Goal: Information Seeking & Learning: Learn about a topic

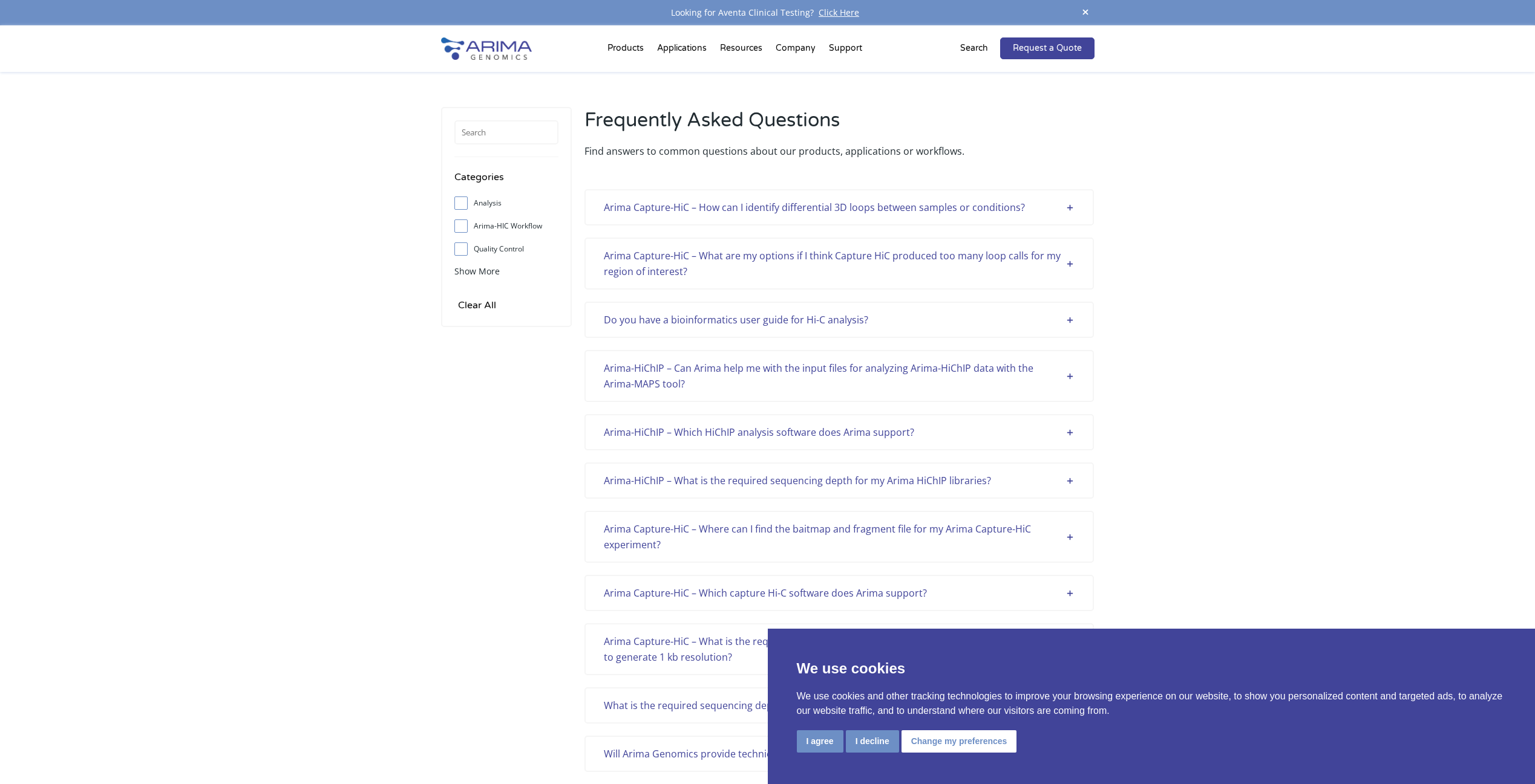
click at [822, 754] on div "I agree I decline Change my preferences" at bounding box center [1152, 742] width 710 height 25
click at [833, 749] on button "I agree" at bounding box center [820, 742] width 47 height 22
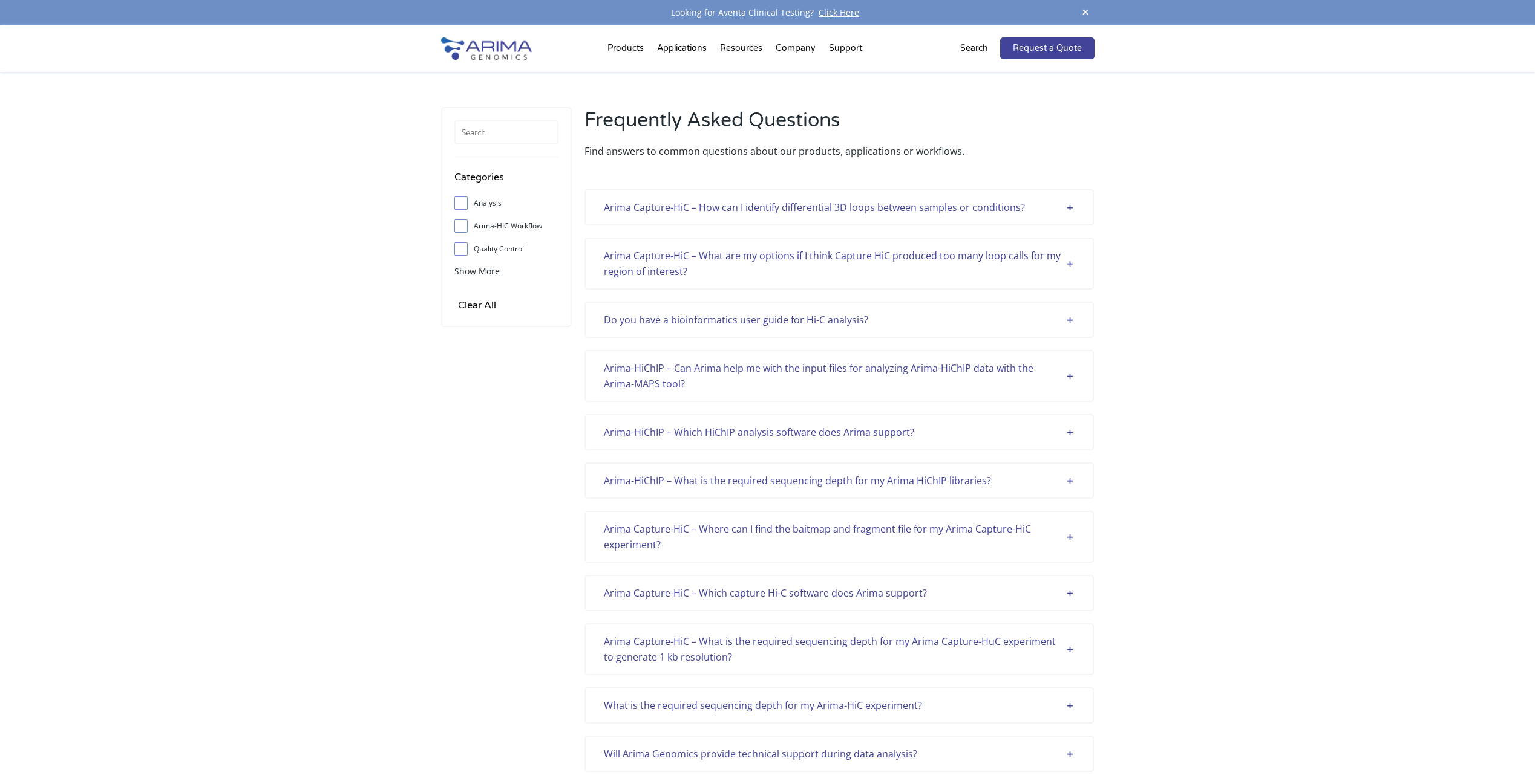
click at [923, 212] on div "Arima Capture-HiC – How can I identify differential 3D loops between samples or…" at bounding box center [839, 207] width 471 height 16
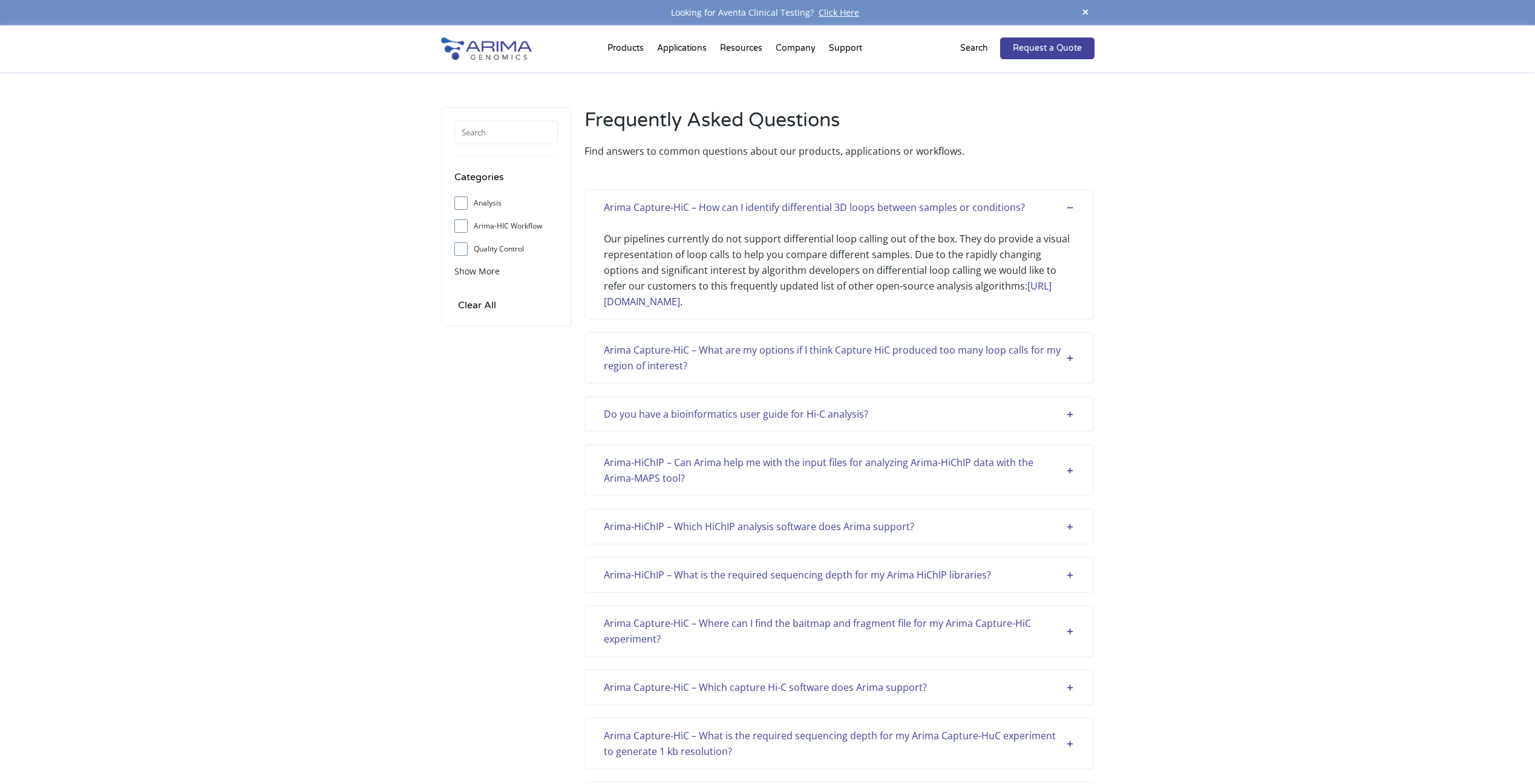
click at [926, 371] on div "Arima Capture-HiC – What are my options if I think Capture HiC produced too man…" at bounding box center [839, 358] width 471 height 31
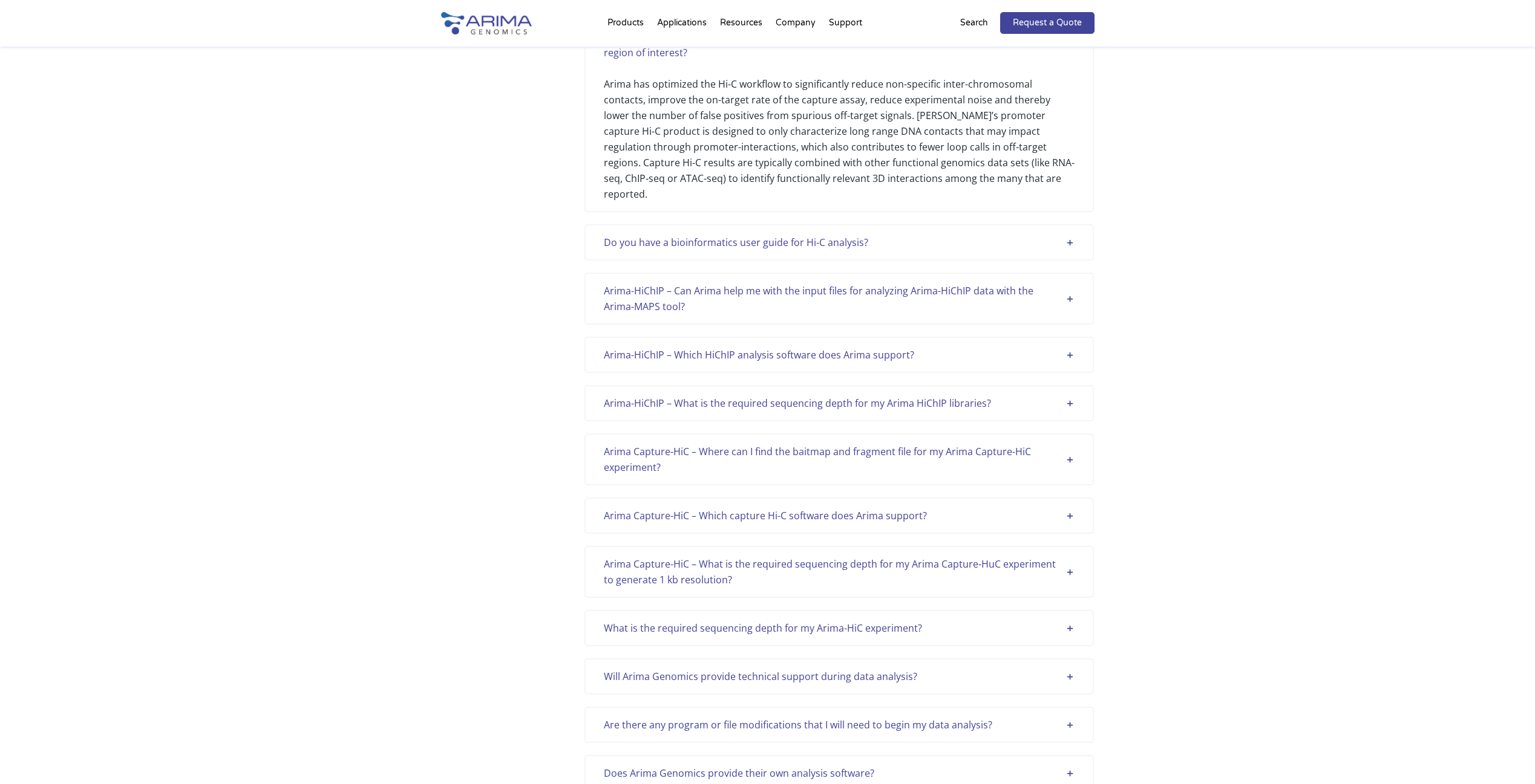
scroll to position [315, 0]
click at [901, 234] on div "Do you have a bioinformatics user guide for Hi-C analysis?" at bounding box center [839, 241] width 471 height 16
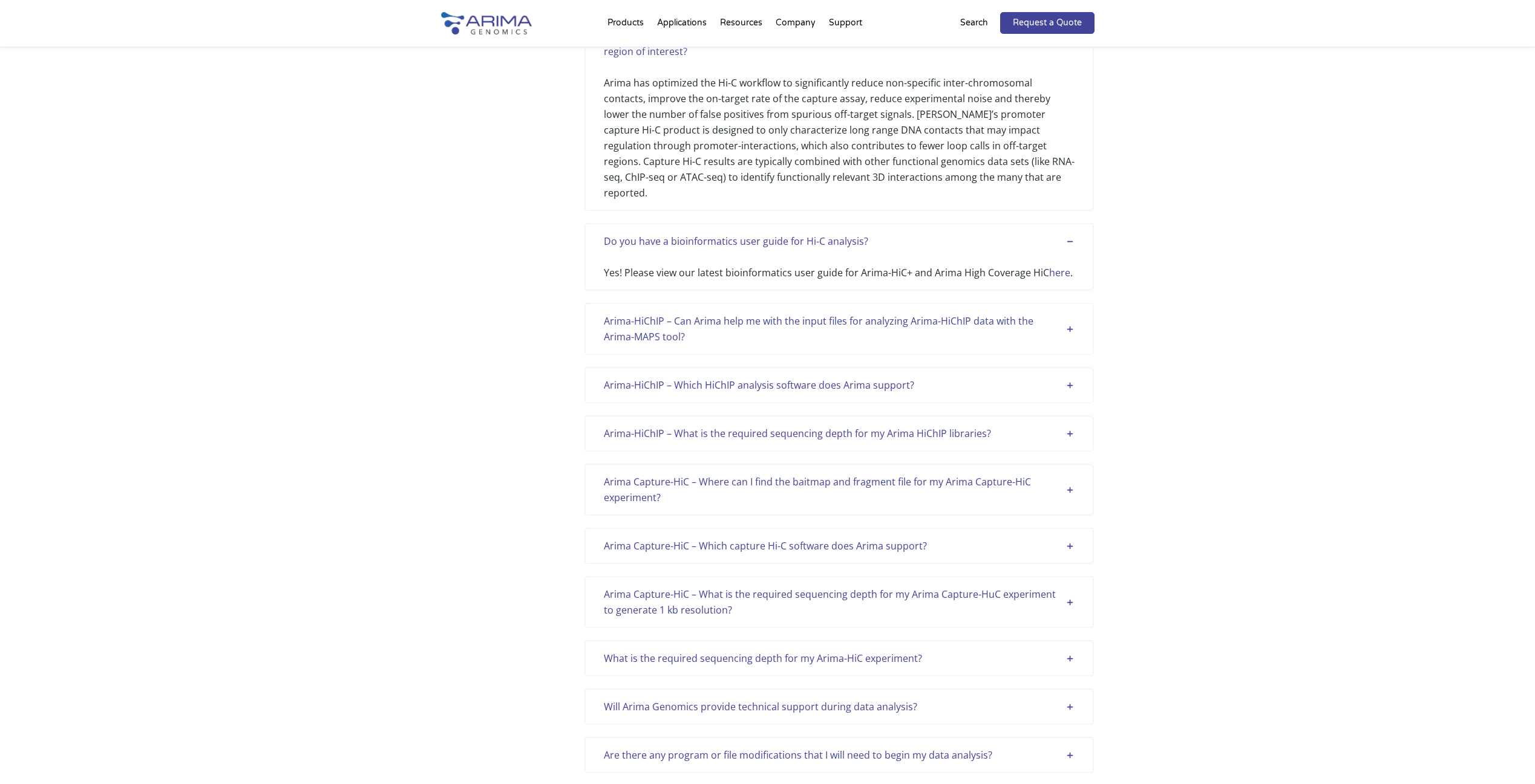
click at [902, 322] on div "Arima-HiChIP – Can Arima help me with the input files for analyzing Arima-HiChI…" at bounding box center [839, 329] width 471 height 31
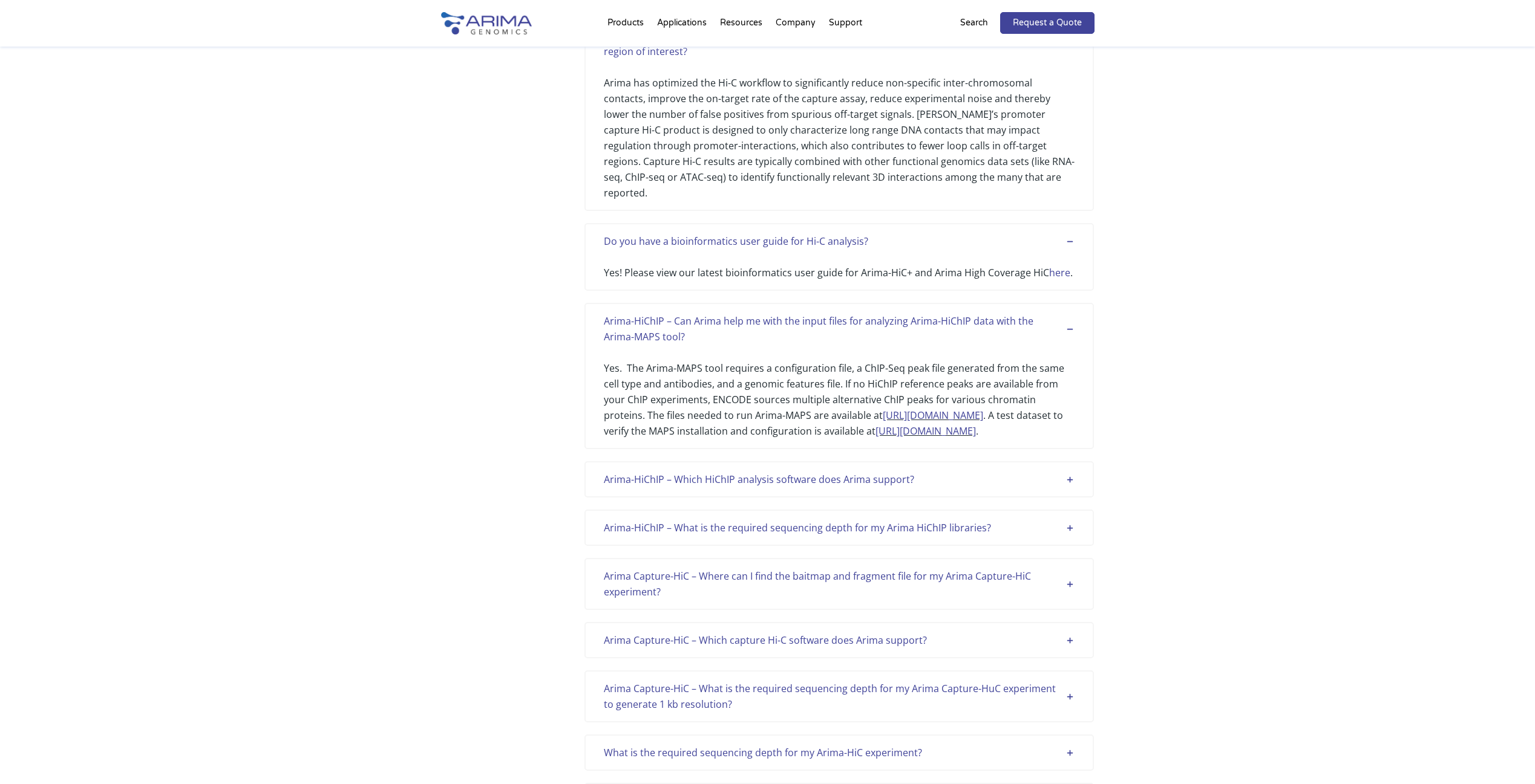
click at [907, 489] on div "Arima-HiChIP – Which HiChIP analysis software does Arima support? For analysis …" at bounding box center [839, 479] width 510 height 36
click at [871, 490] on div "Arima-HiChIP – Which HiChIP analysis software does Arima support? For analysis …" at bounding box center [839, 479] width 510 height 36
click at [871, 474] on div "Arima-HiChIP – Which HiChIP analysis software does Arima support?" at bounding box center [839, 479] width 471 height 16
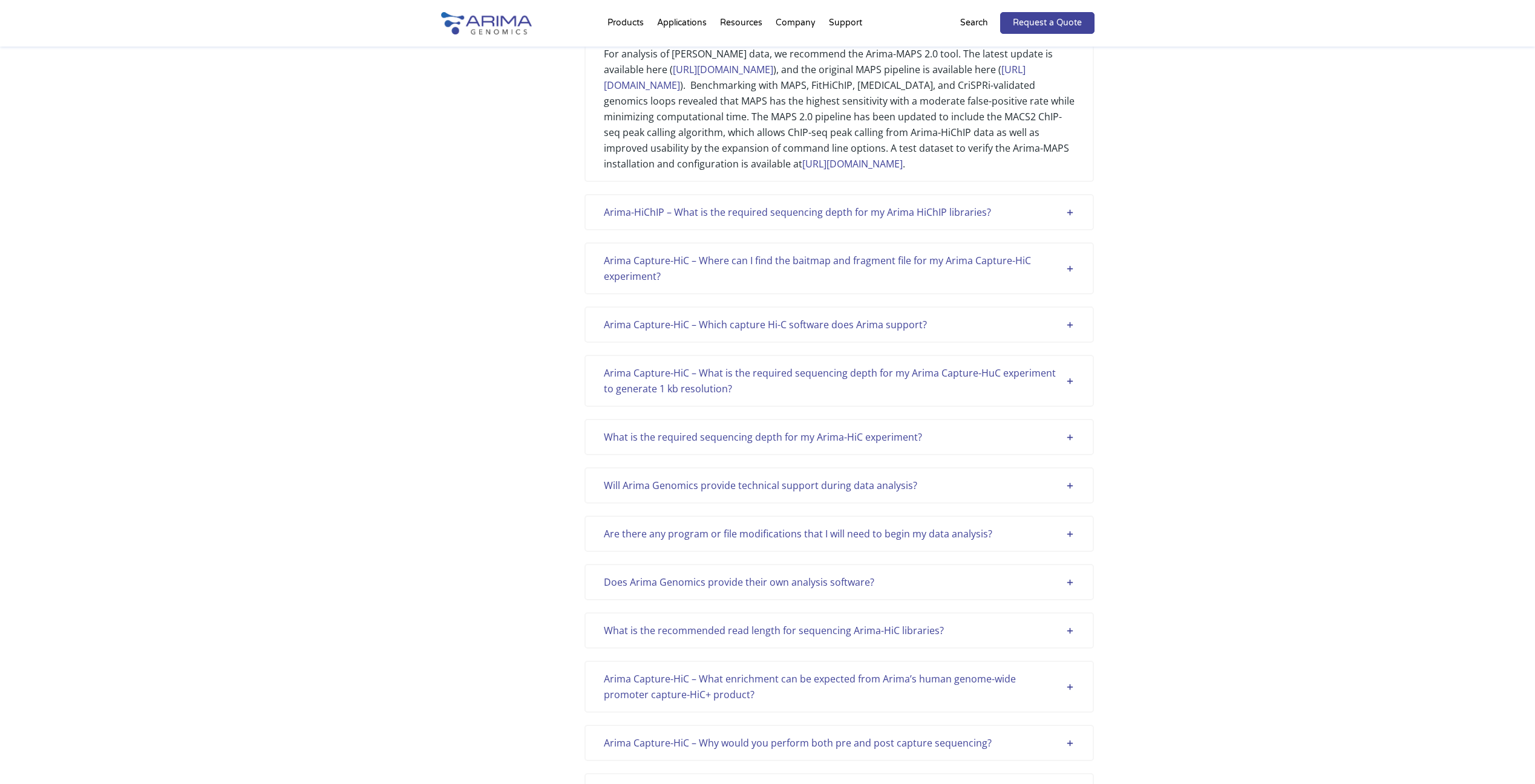
scroll to position [786, 0]
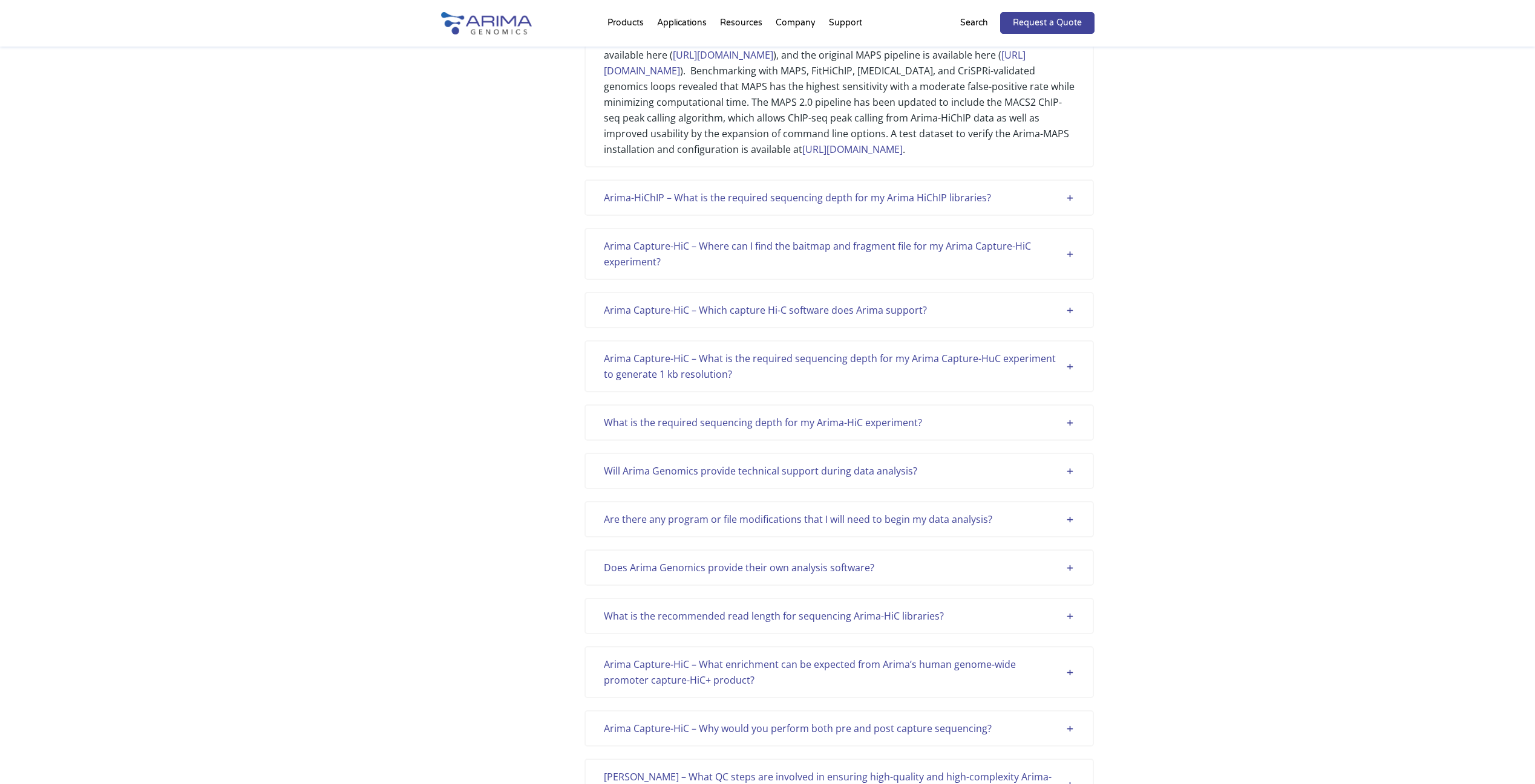
click at [889, 205] on div "Arima-HiChIP – What is the required sequencing depth for my Arima HiChIP librar…" at bounding box center [839, 197] width 471 height 16
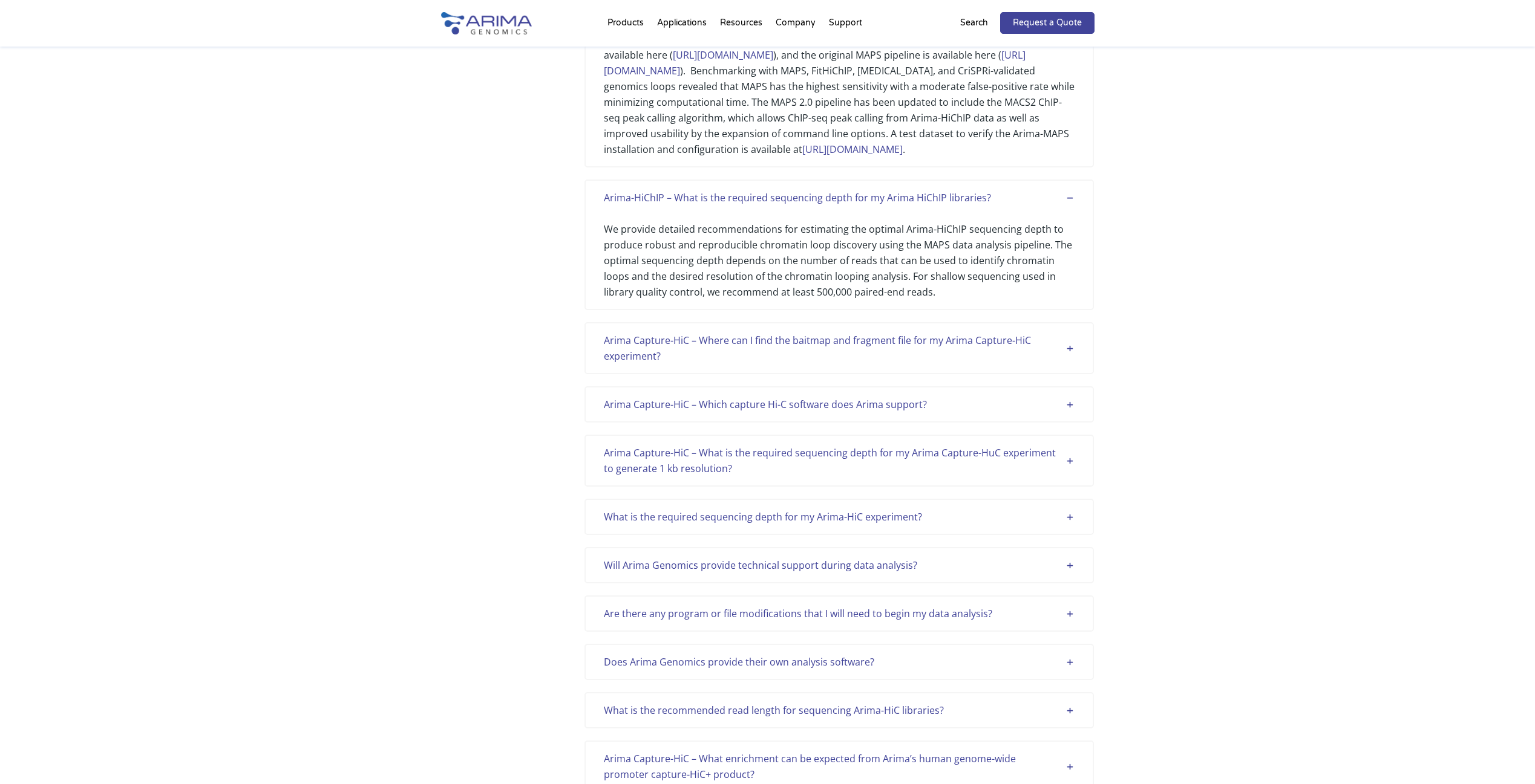
click at [836, 364] on div "Arima Capture-HiC – Where can I find the baitmap and fragment file for my Arima…" at bounding box center [839, 348] width 471 height 31
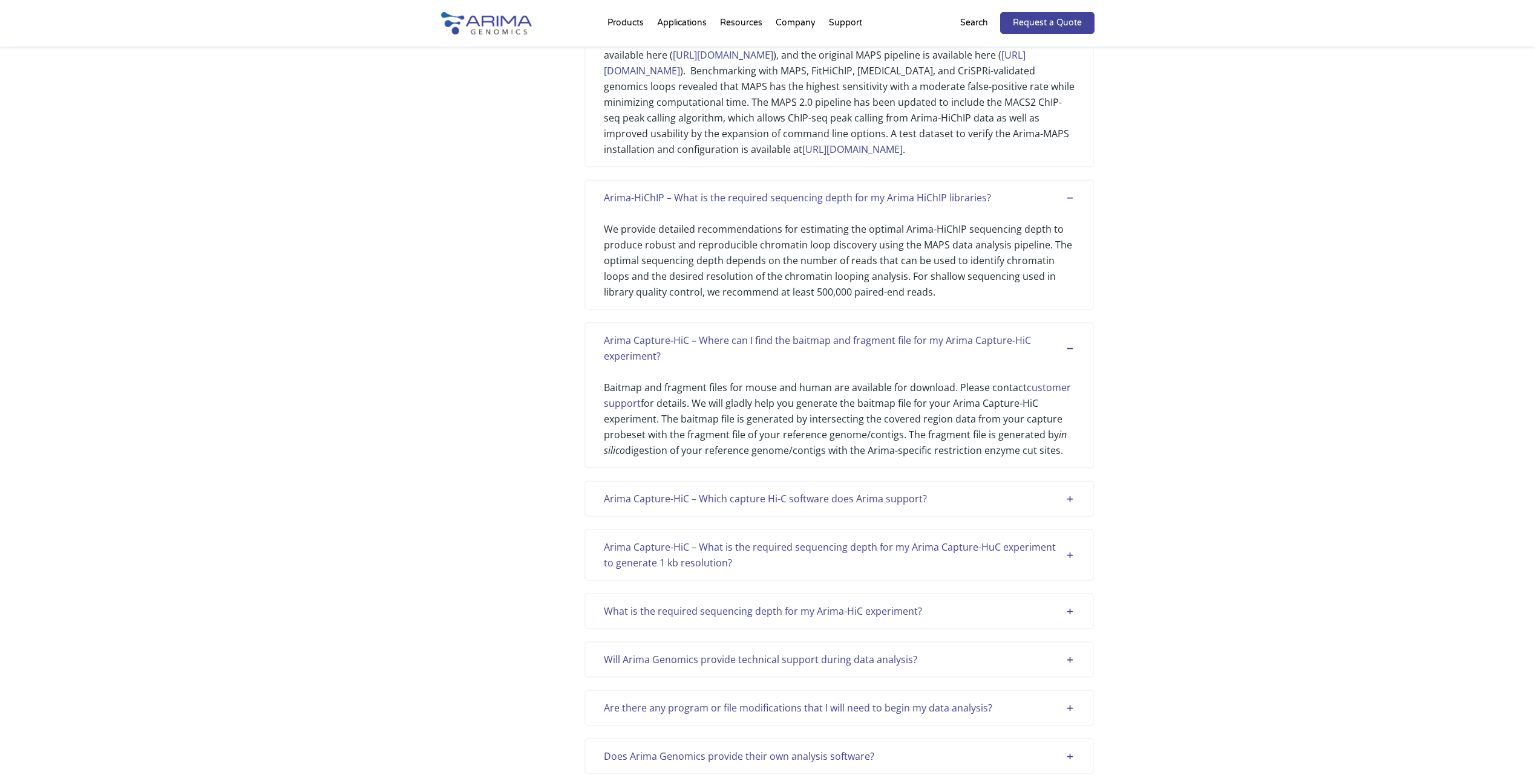
click at [803, 507] on div "Arima Capture-HiC – Which capture Hi-C software does Arima support?" at bounding box center [839, 498] width 471 height 16
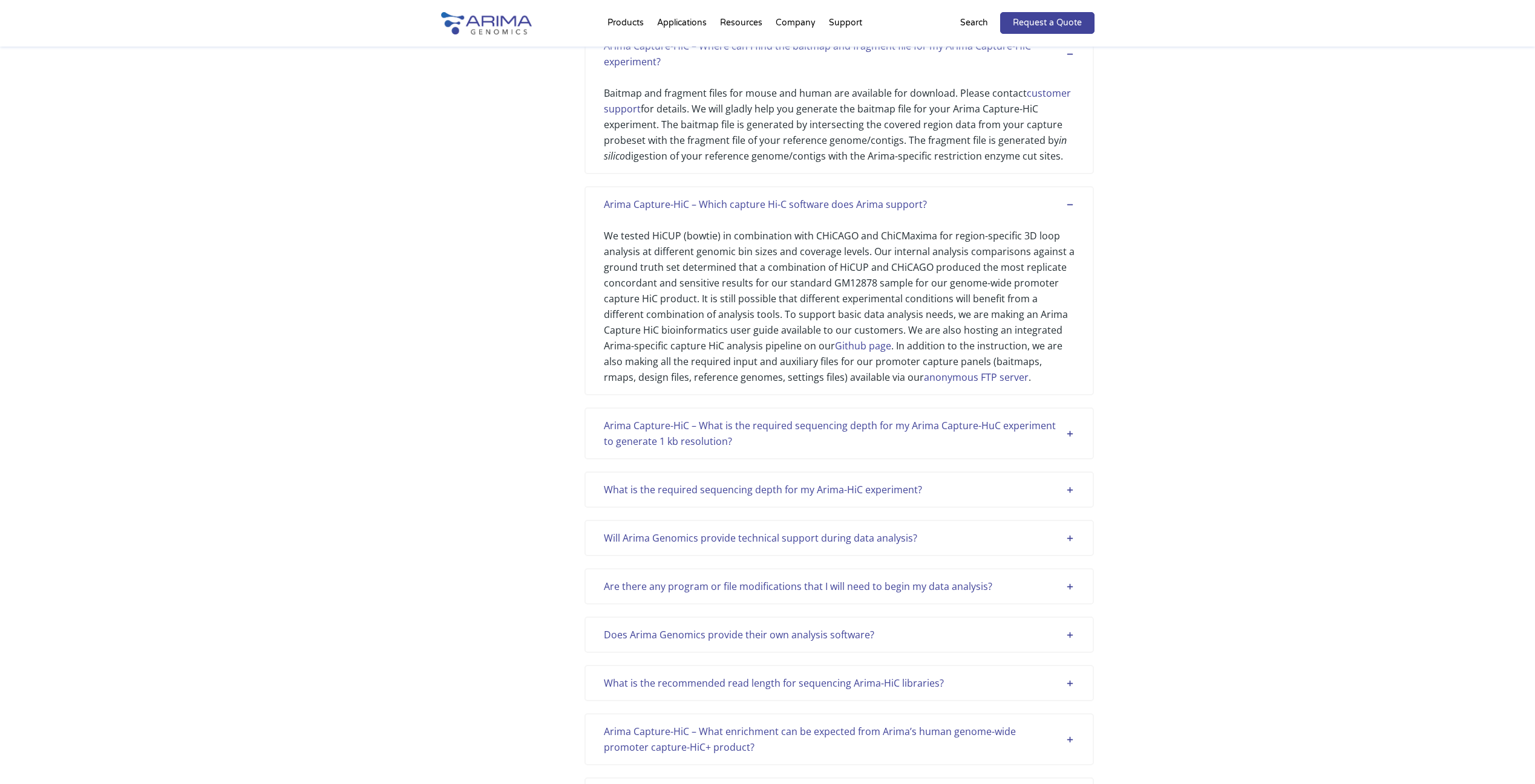
scroll to position [1082, 0]
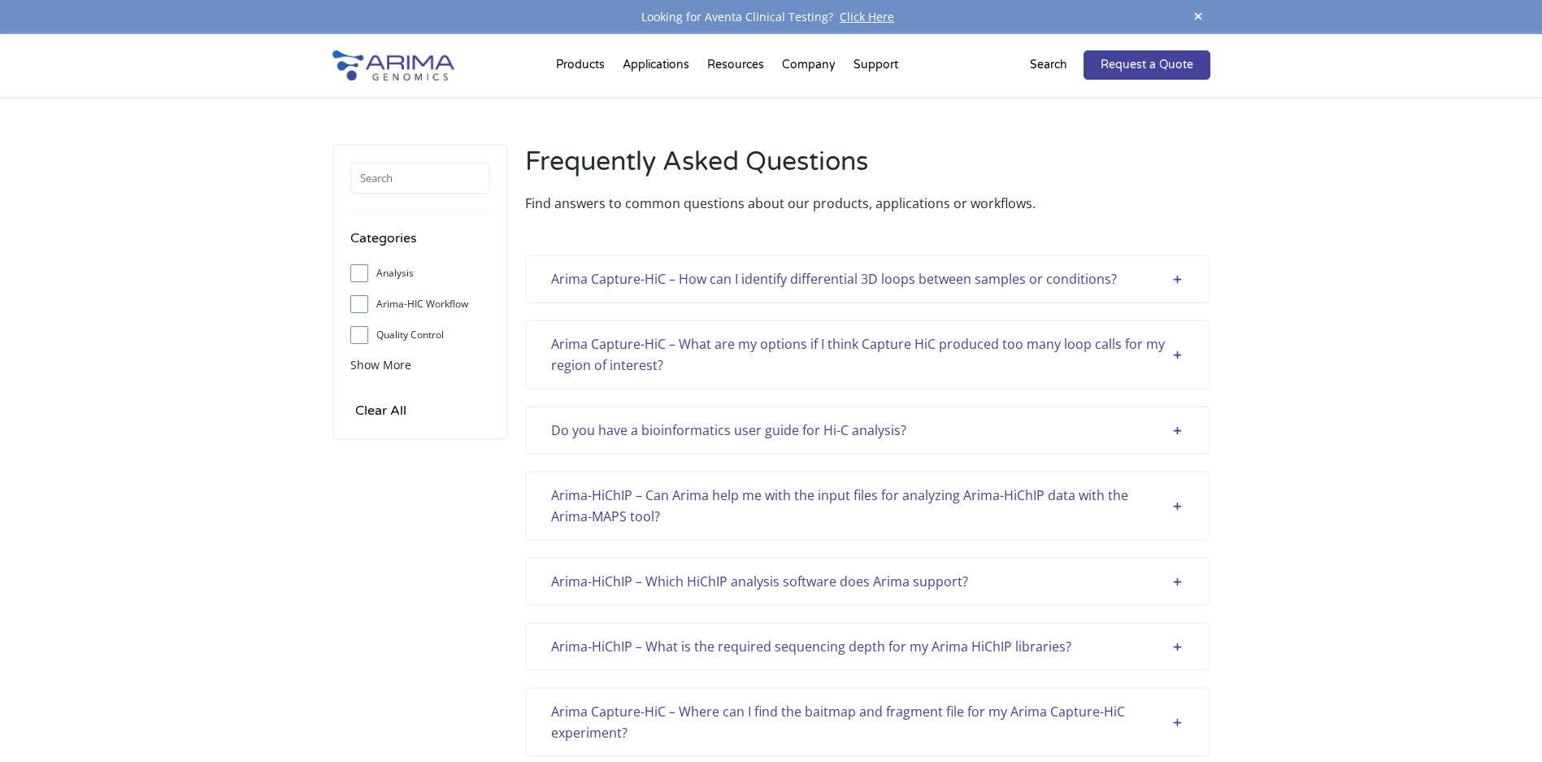
click at [750, 277] on div "Arima Capture-HiC – How can I identify differential 3D loops between samples or…" at bounding box center [867, 278] width 633 height 21
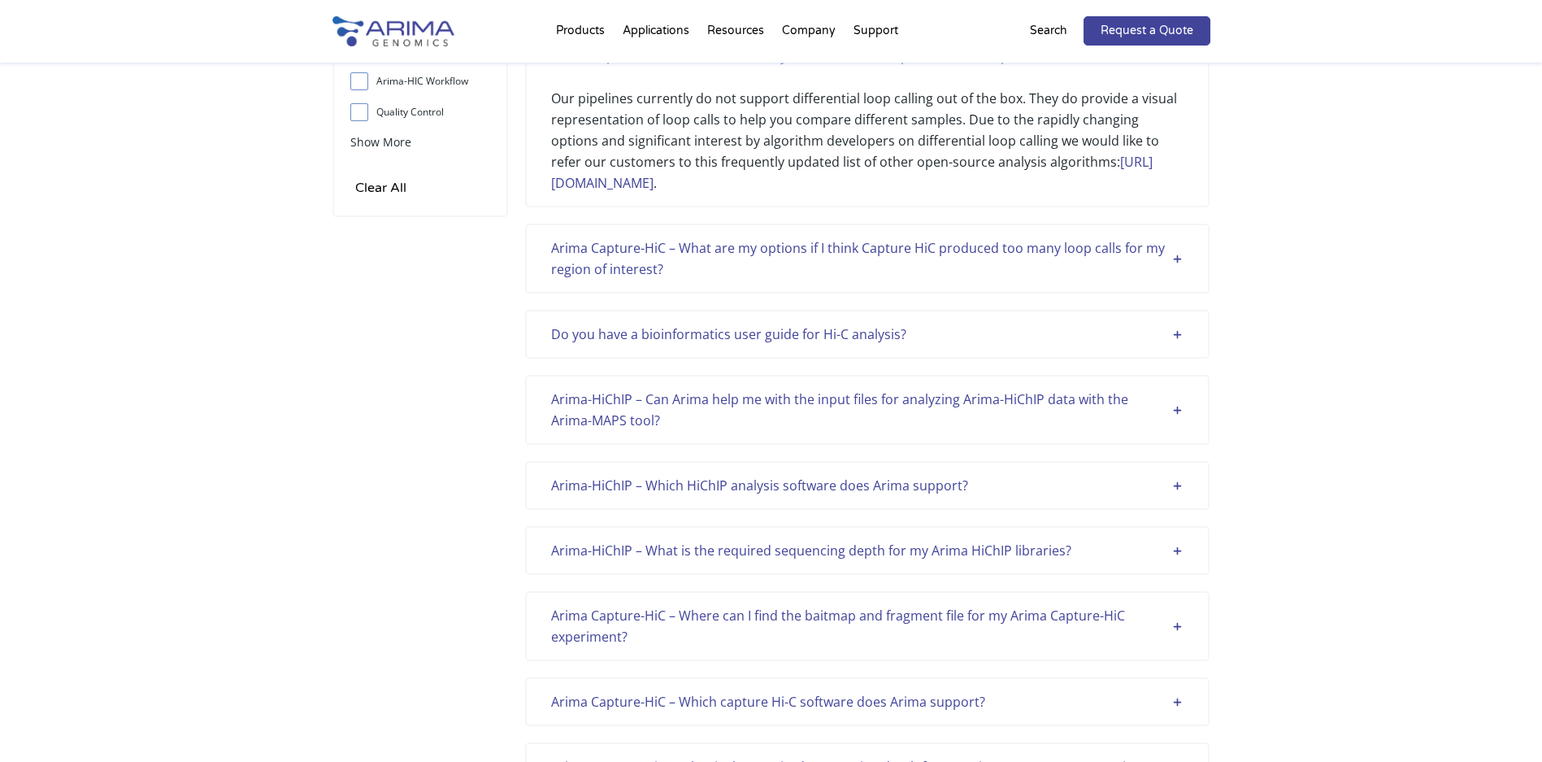
scroll to position [263, 0]
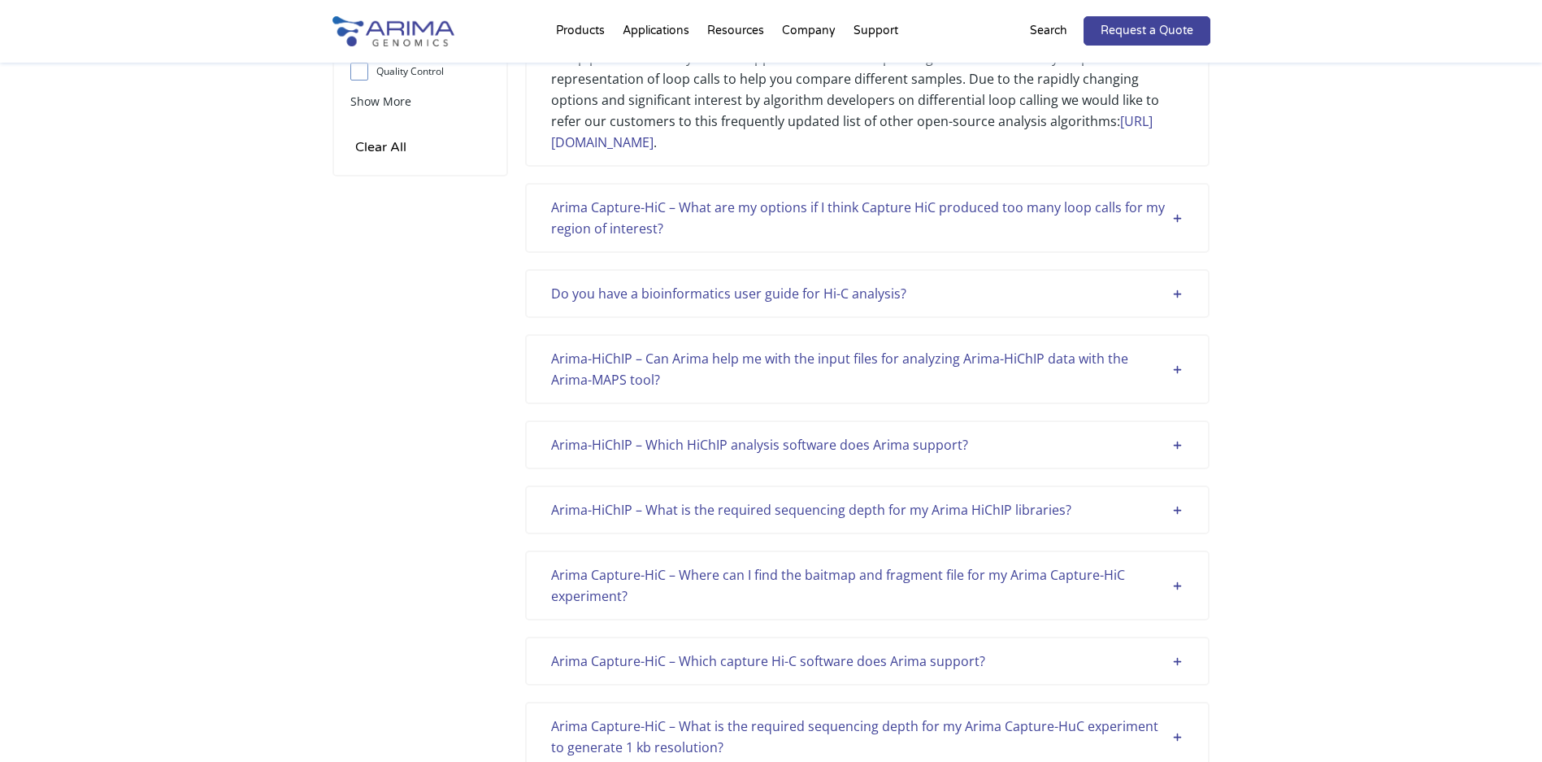
click at [878, 214] on div "Arima Capture-HiC – What are my options if I think Capture HiC produced too man…" at bounding box center [867, 218] width 633 height 42
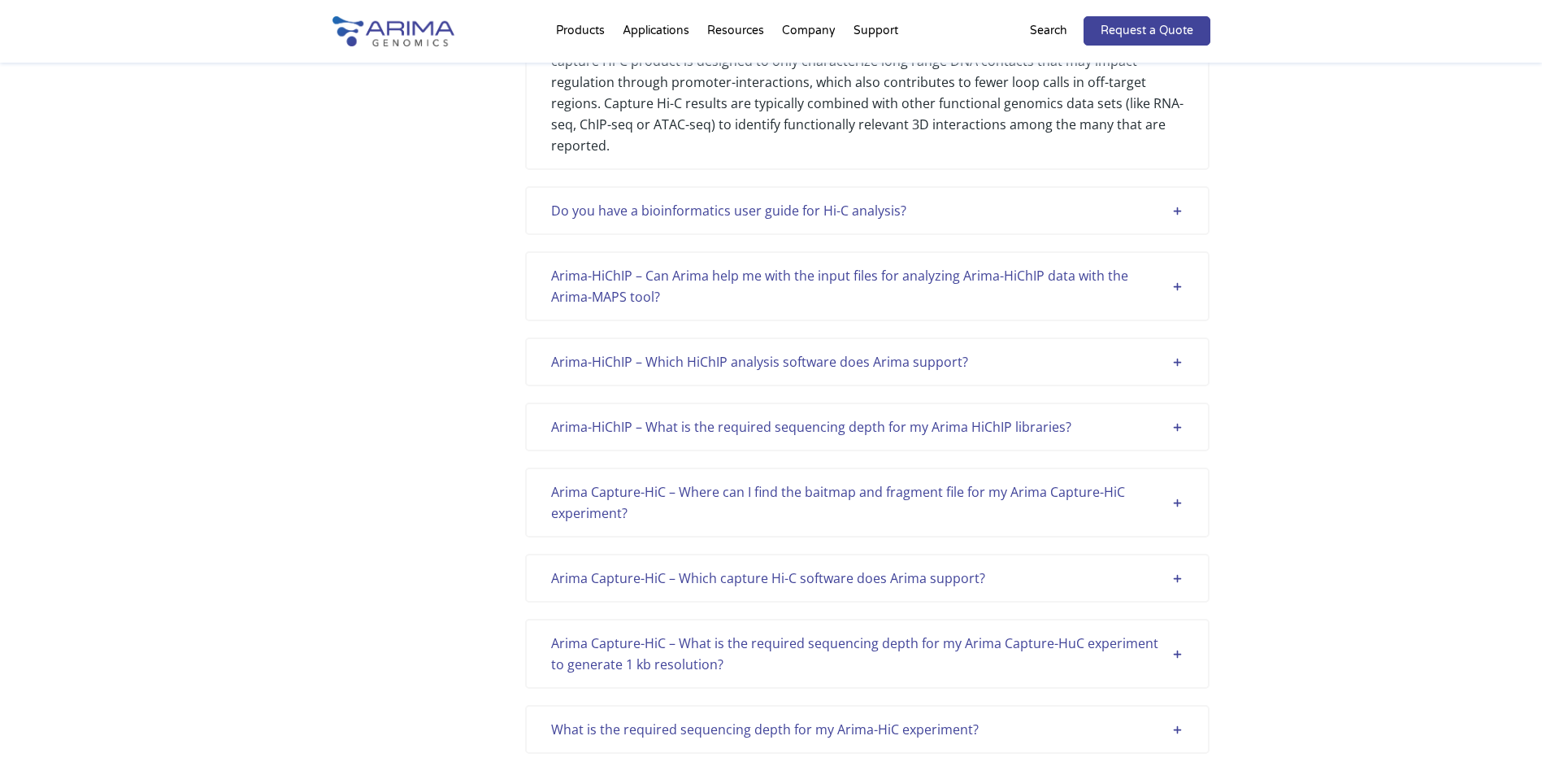
scroll to position [569, 0]
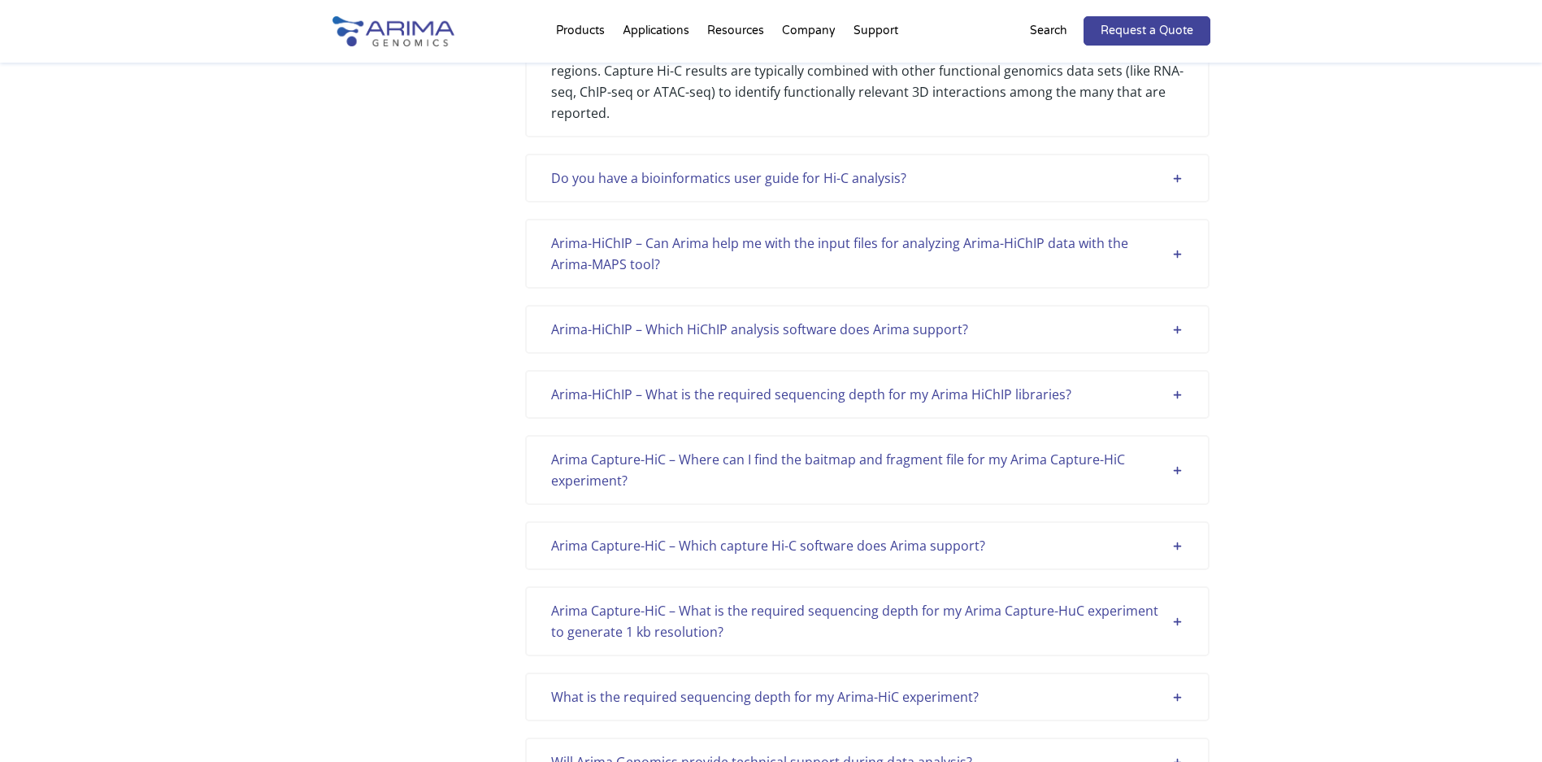
click at [907, 170] on div "Do you have a bioinformatics user guide for Hi-C analysis? Yes! Please view our…" at bounding box center [867, 178] width 685 height 49
click at [811, 167] on div "Do you have a bioinformatics user guide for Hi-C analysis?" at bounding box center [867, 177] width 633 height 21
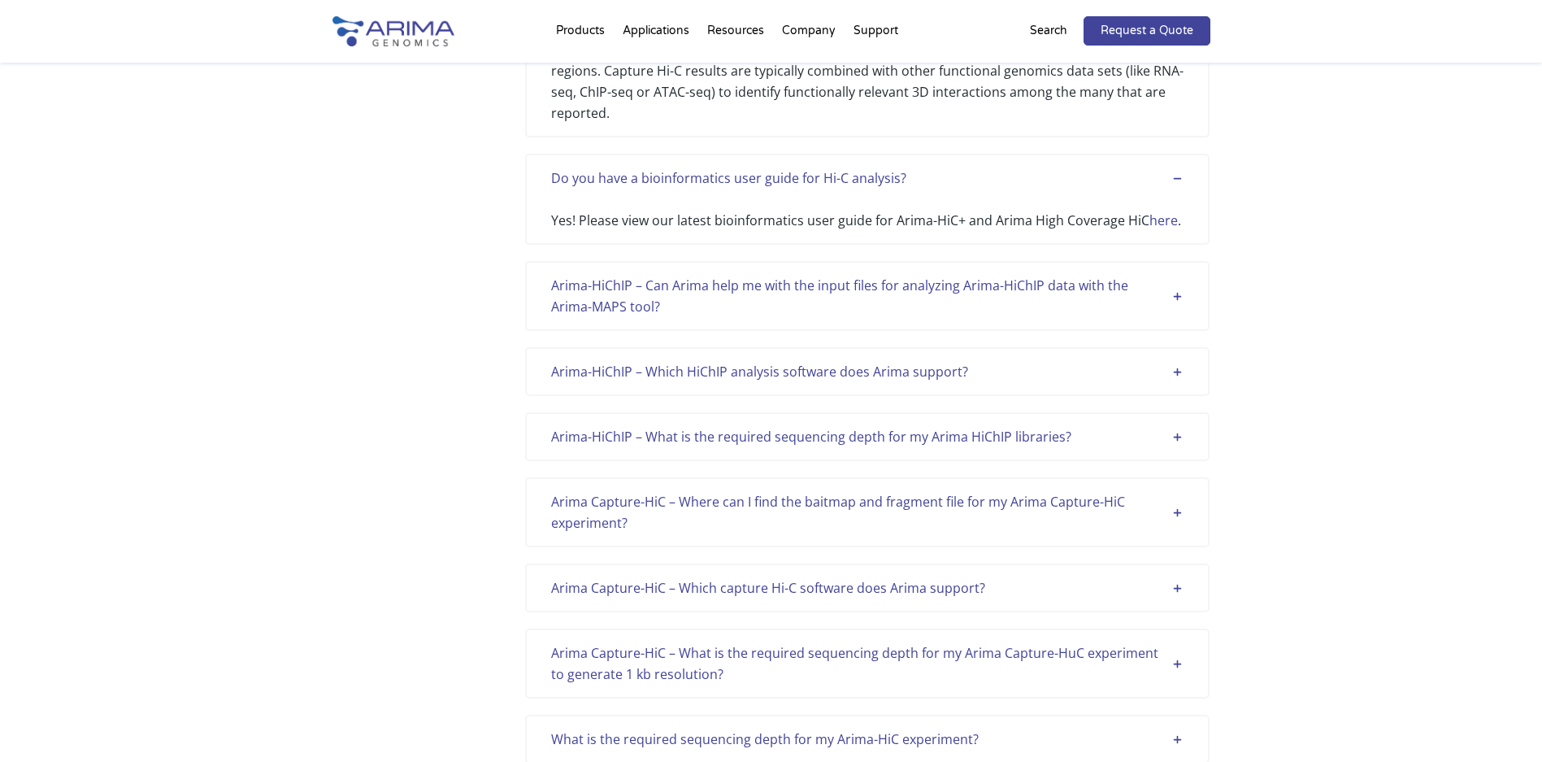
click at [815, 275] on div "Arima-HiChIP – Can Arima help me with the input files for analyzing Arima-HiChI…" at bounding box center [867, 296] width 633 height 42
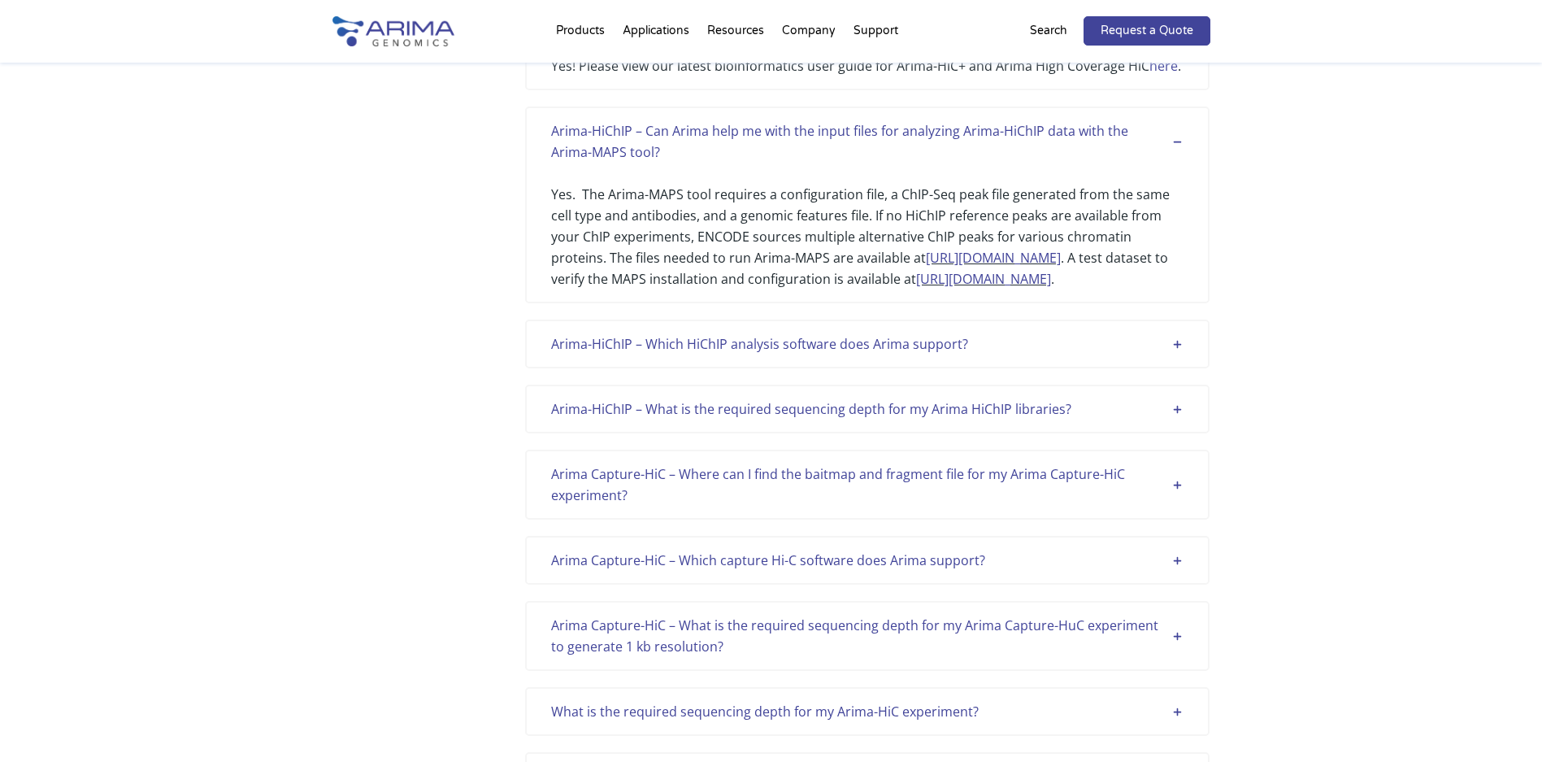
scroll to position [730, 0]
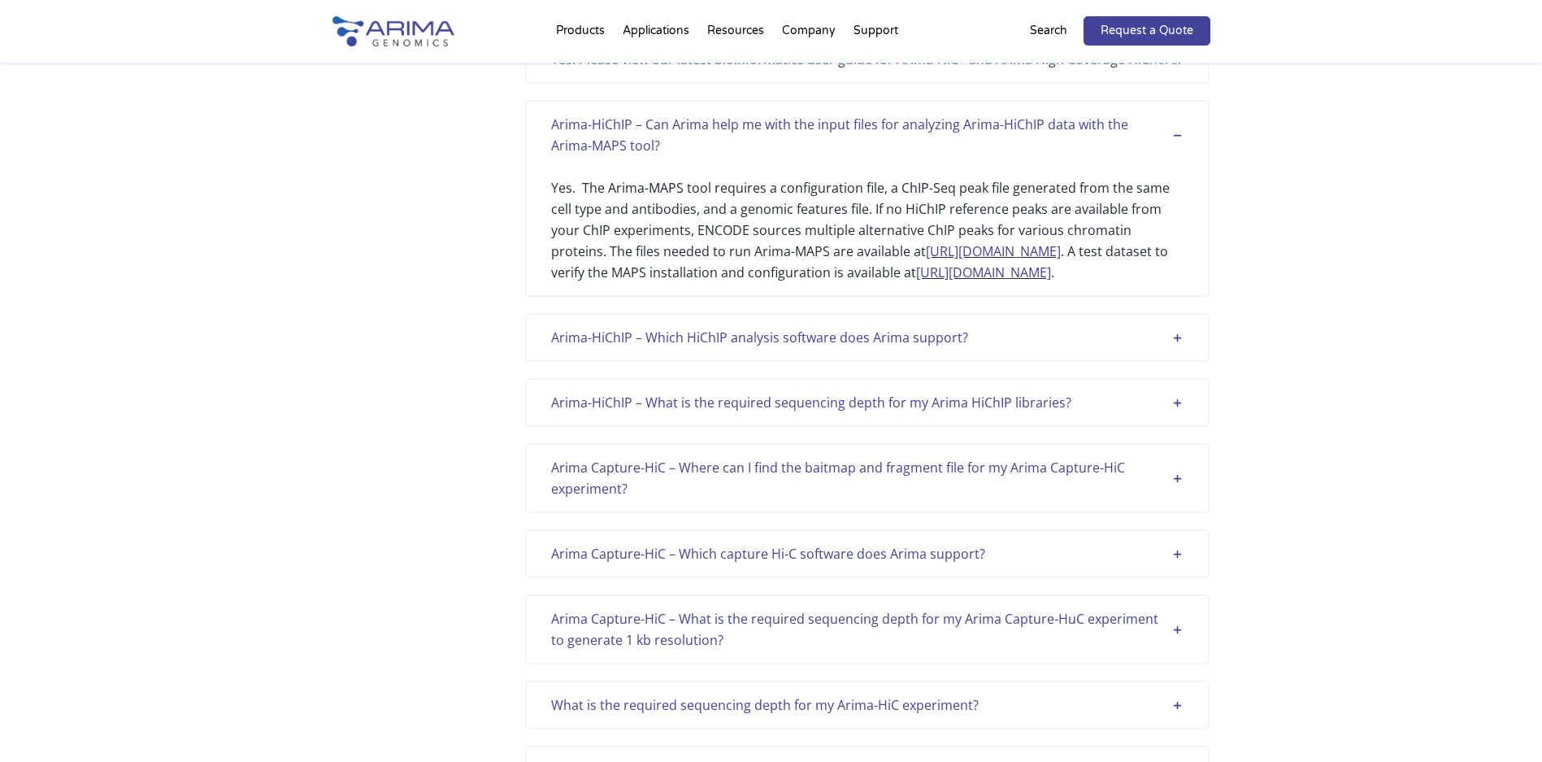
click at [786, 339] on div "Arima-HiChIP – Which HiChIP analysis software does Arima support?" at bounding box center [867, 337] width 633 height 21
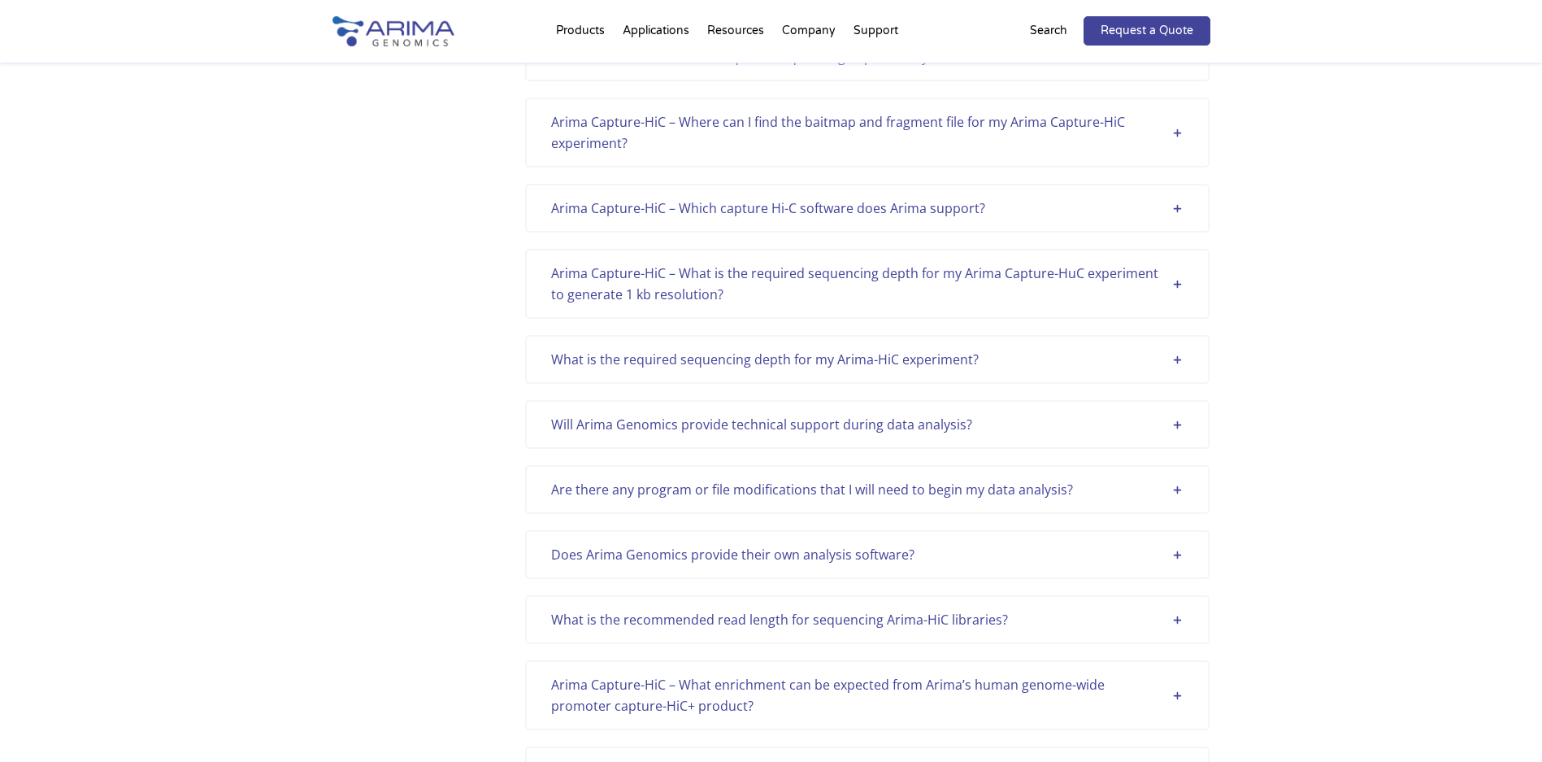
scroll to position [1271, 0]
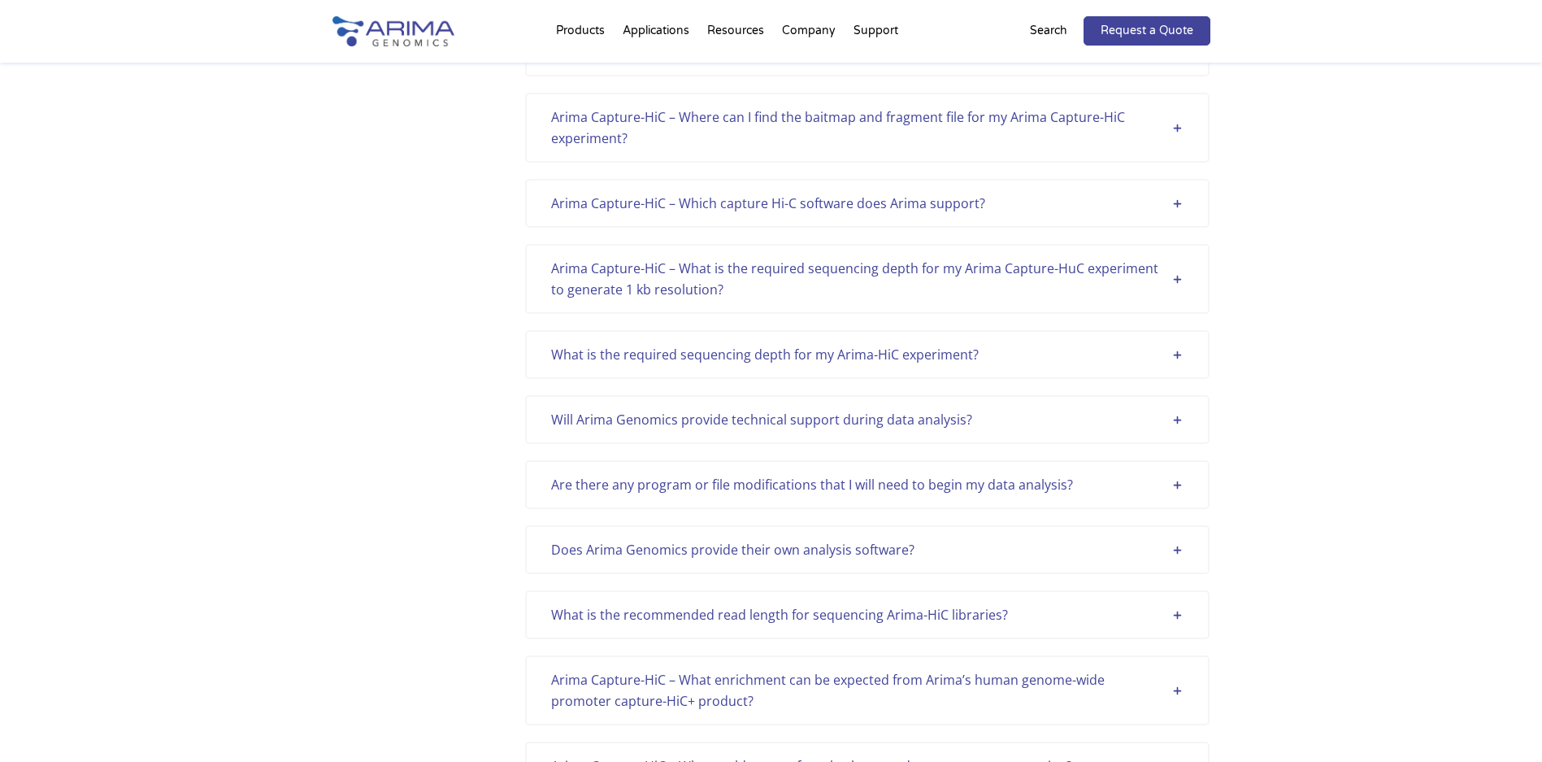
click at [807, 430] on div "Will Arima Genomics provide technical support during data analysis?" at bounding box center [867, 419] width 633 height 21
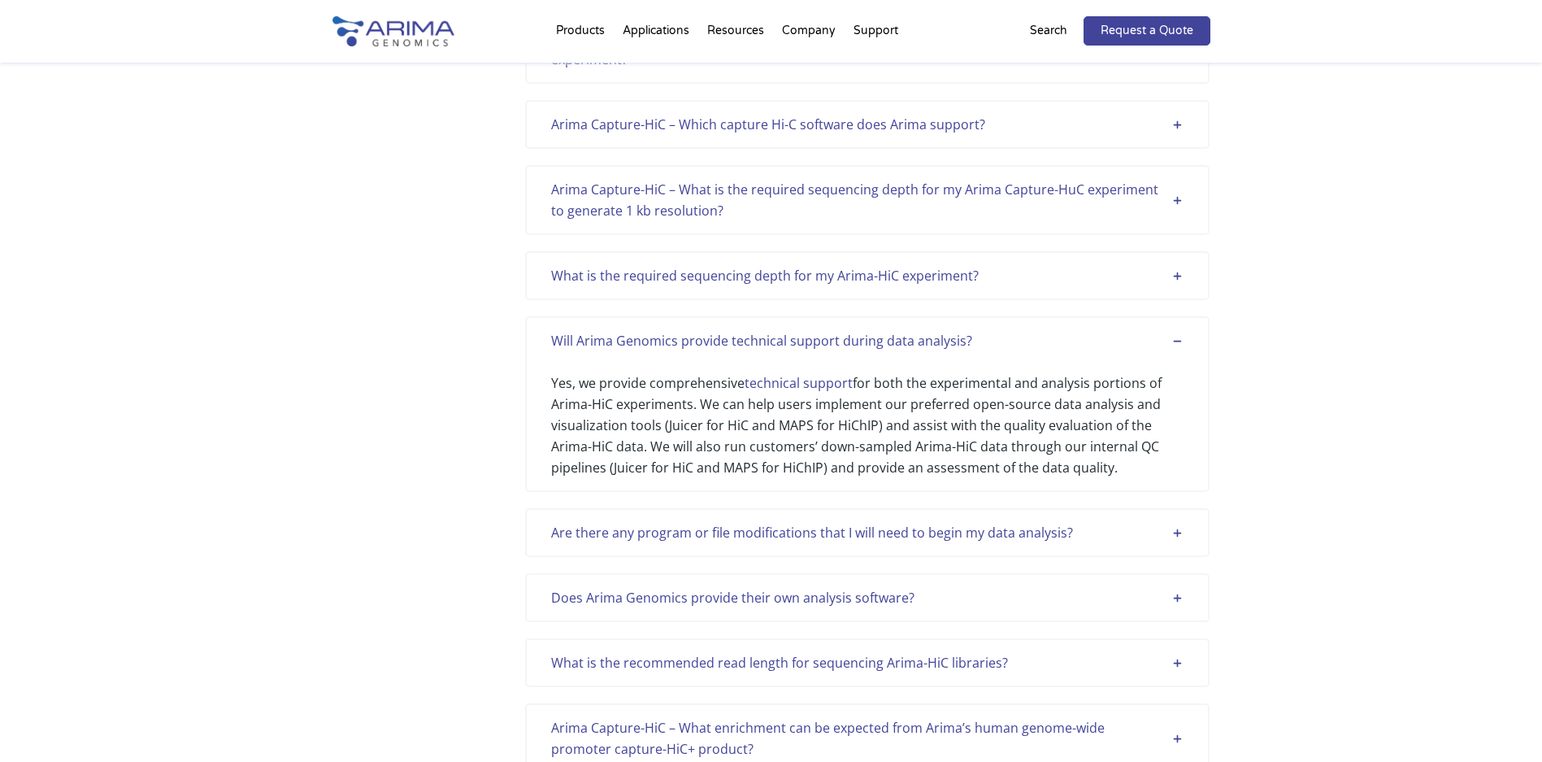
scroll to position [1351, 0]
click at [795, 541] on div "Are there any program or file modifications that I will need to begin my data a…" at bounding box center [867, 530] width 633 height 21
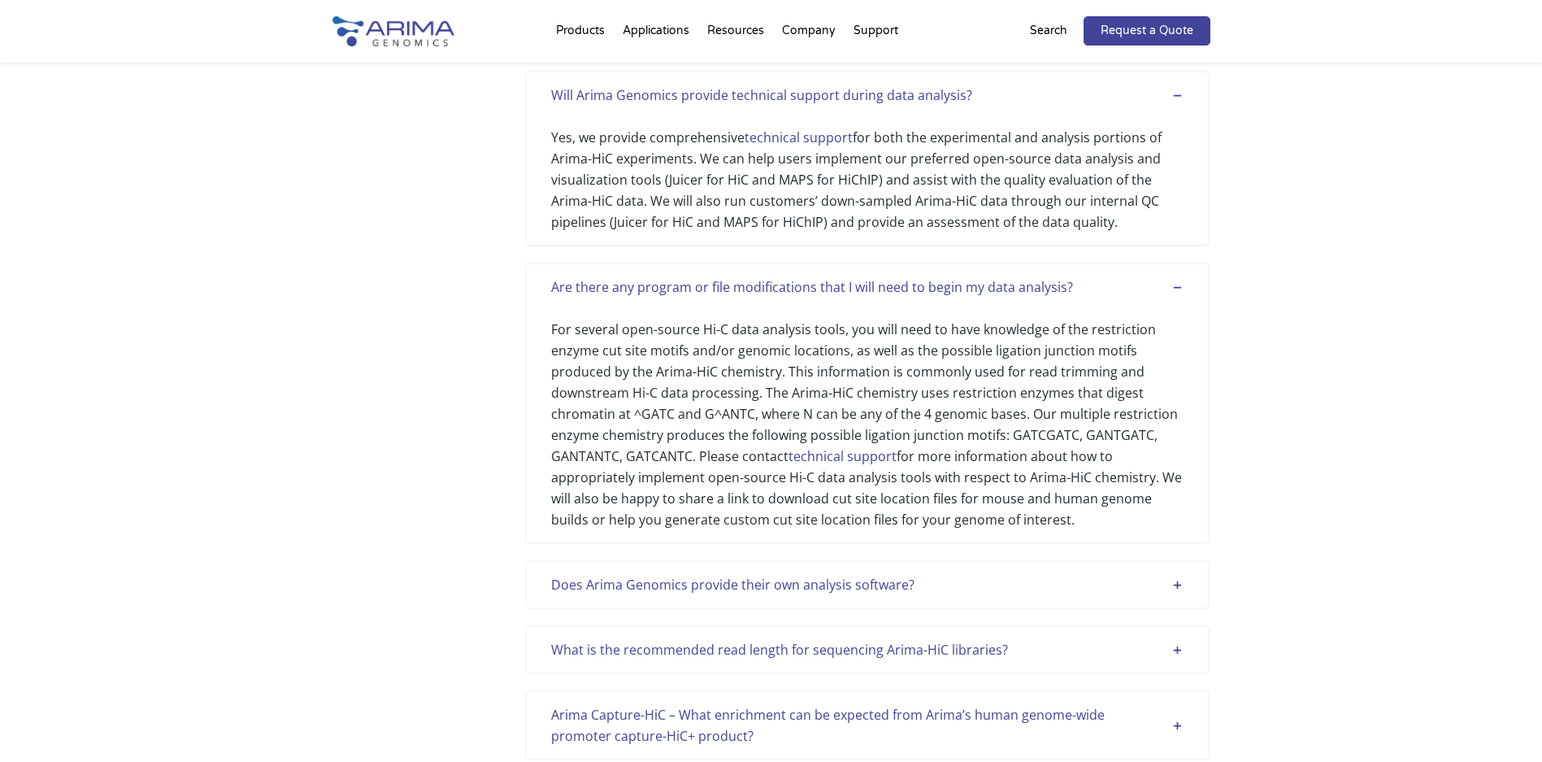
scroll to position [1597, 0]
click at [810, 582] on div "Does Arima Genomics provide their own analysis software? We do not provide our …" at bounding box center [867, 583] width 685 height 49
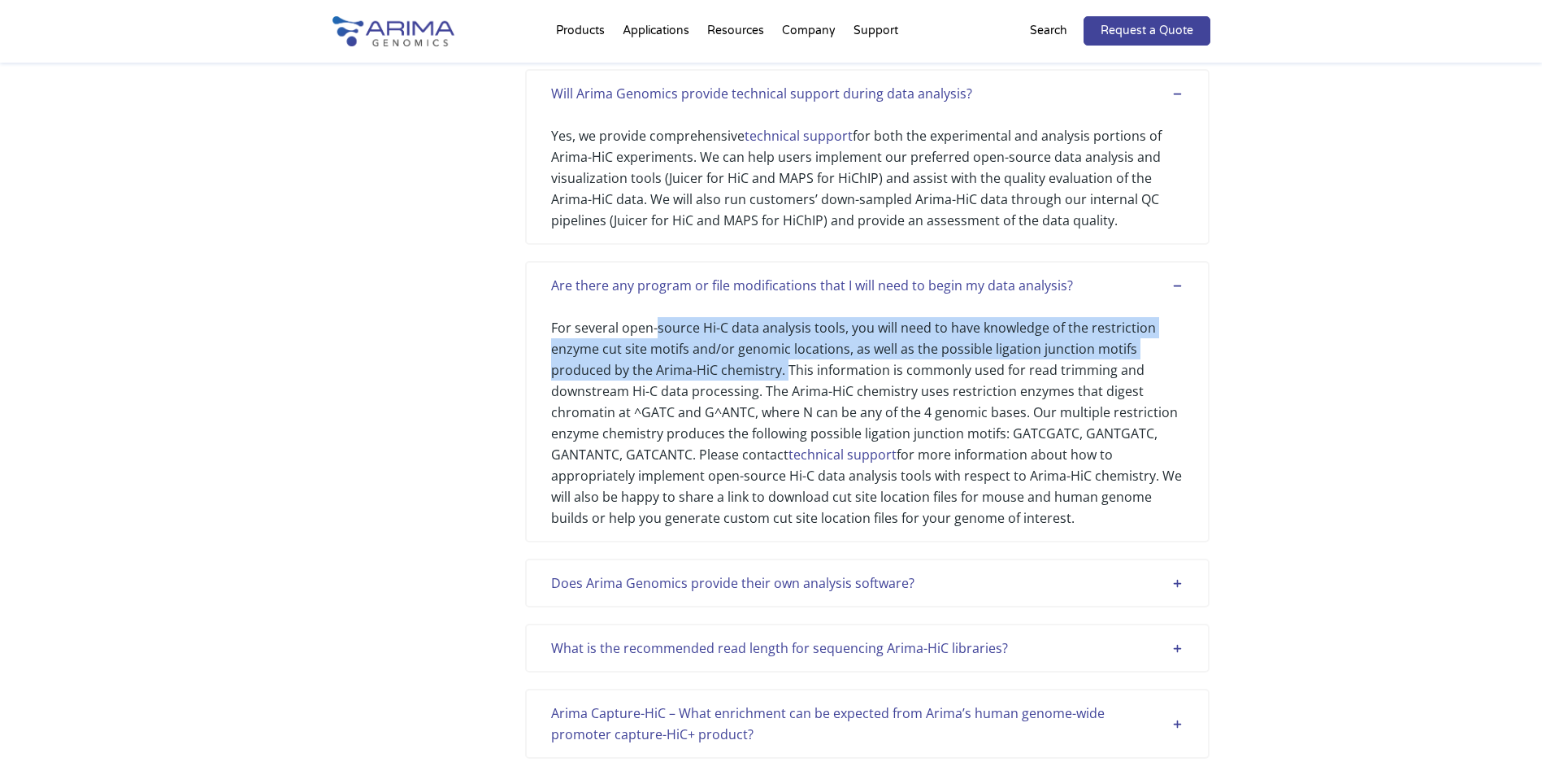
drag, startPoint x: 654, startPoint y: 352, endPoint x: 784, endPoint y: 391, distance: 135.0
click at [784, 391] on div "For several open-source Hi-C data analysis tools, you will need to have knowled…" at bounding box center [867, 412] width 633 height 233
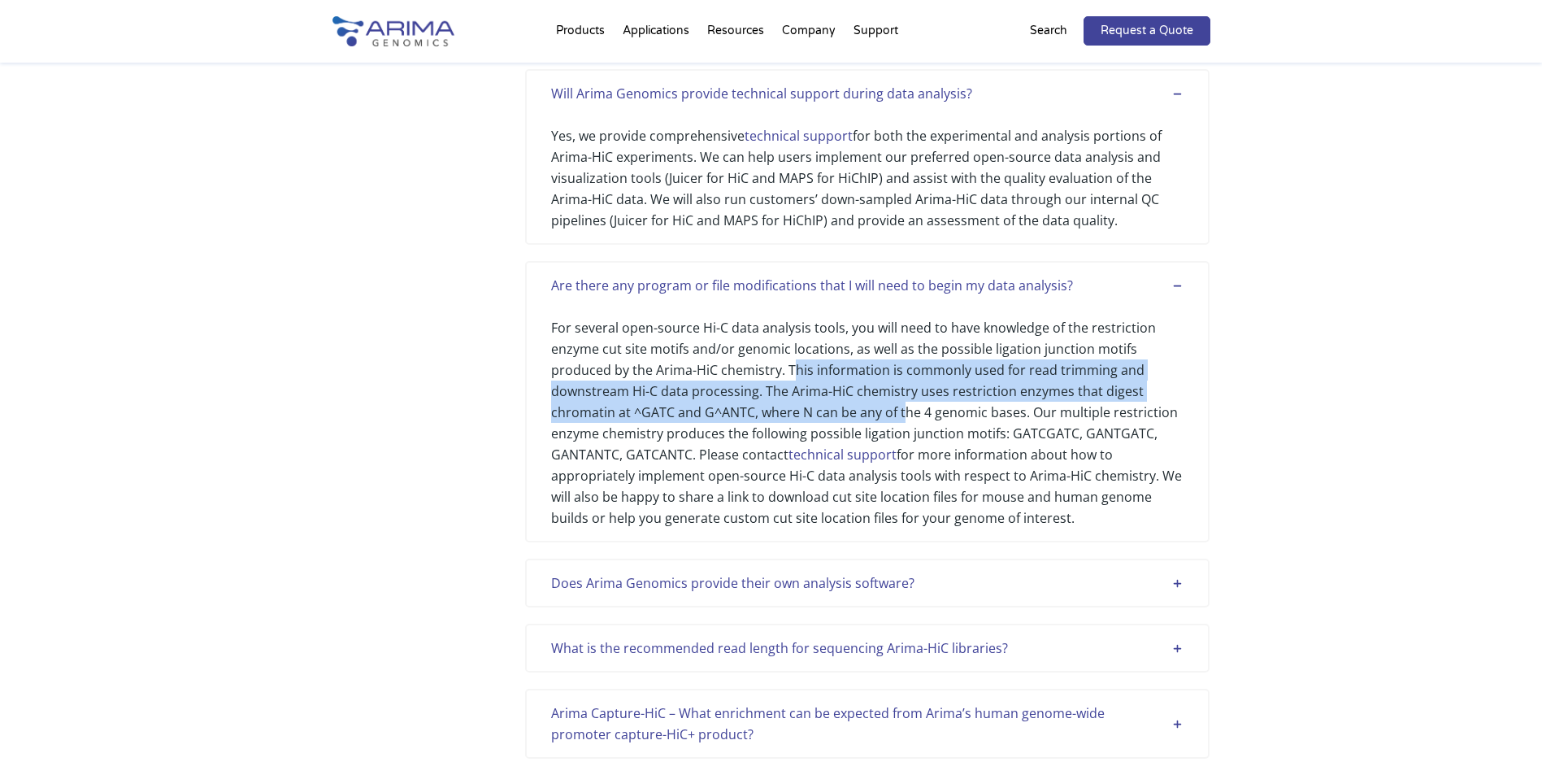
drag, startPoint x: 792, startPoint y: 391, endPoint x: 905, endPoint y: 435, distance: 121.2
click at [905, 435] on div "For several open-source Hi-C data analysis tools, you will need to have knowled…" at bounding box center [867, 412] width 633 height 233
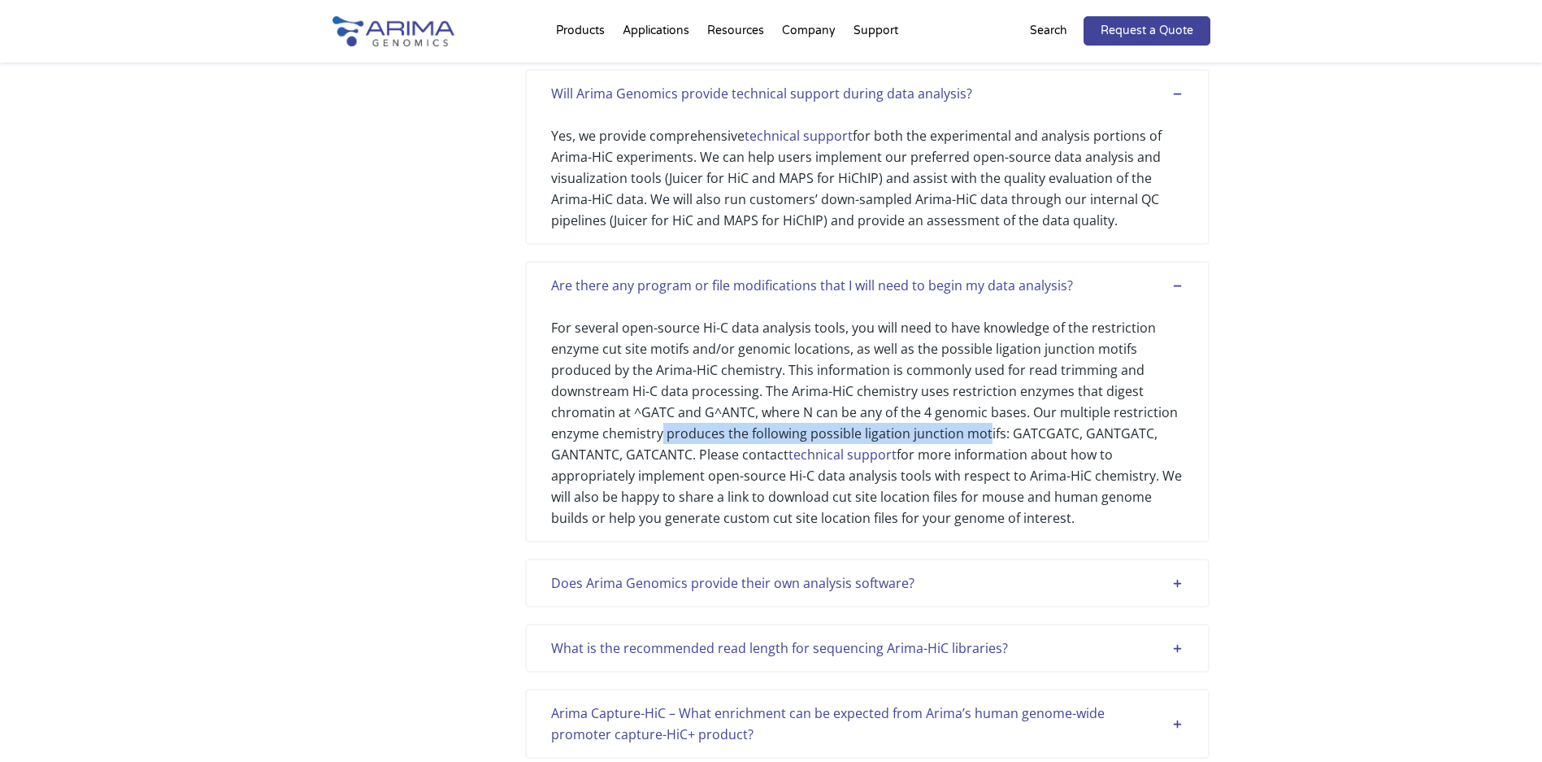
drag, startPoint x: 659, startPoint y: 460, endPoint x: 983, endPoint y: 454, distance: 324.4
click at [983, 454] on div "For several open-source Hi-C data analysis tools, you will need to have knowled…" at bounding box center [867, 412] width 633 height 233
click at [972, 483] on div "For several open-source Hi-C data analysis tools, you will need to have knowled…" at bounding box center [867, 412] width 633 height 233
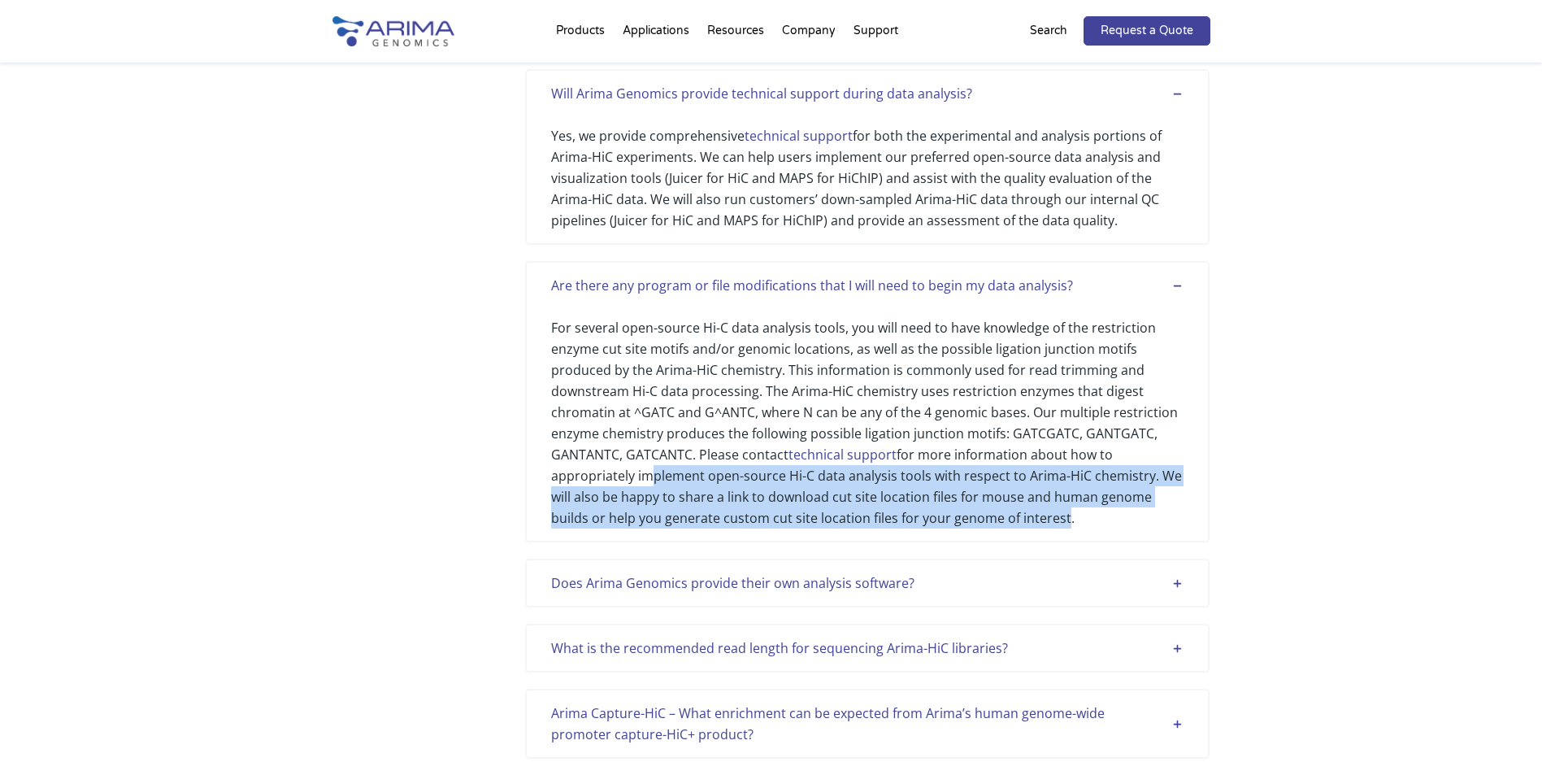
drag, startPoint x: 638, startPoint y: 499, endPoint x: 1057, endPoint y: 531, distance: 419.9
click at [1057, 528] on div "For several open-source Hi-C data analysis tools, you will need to have knowled…" at bounding box center [867, 412] width 633 height 233
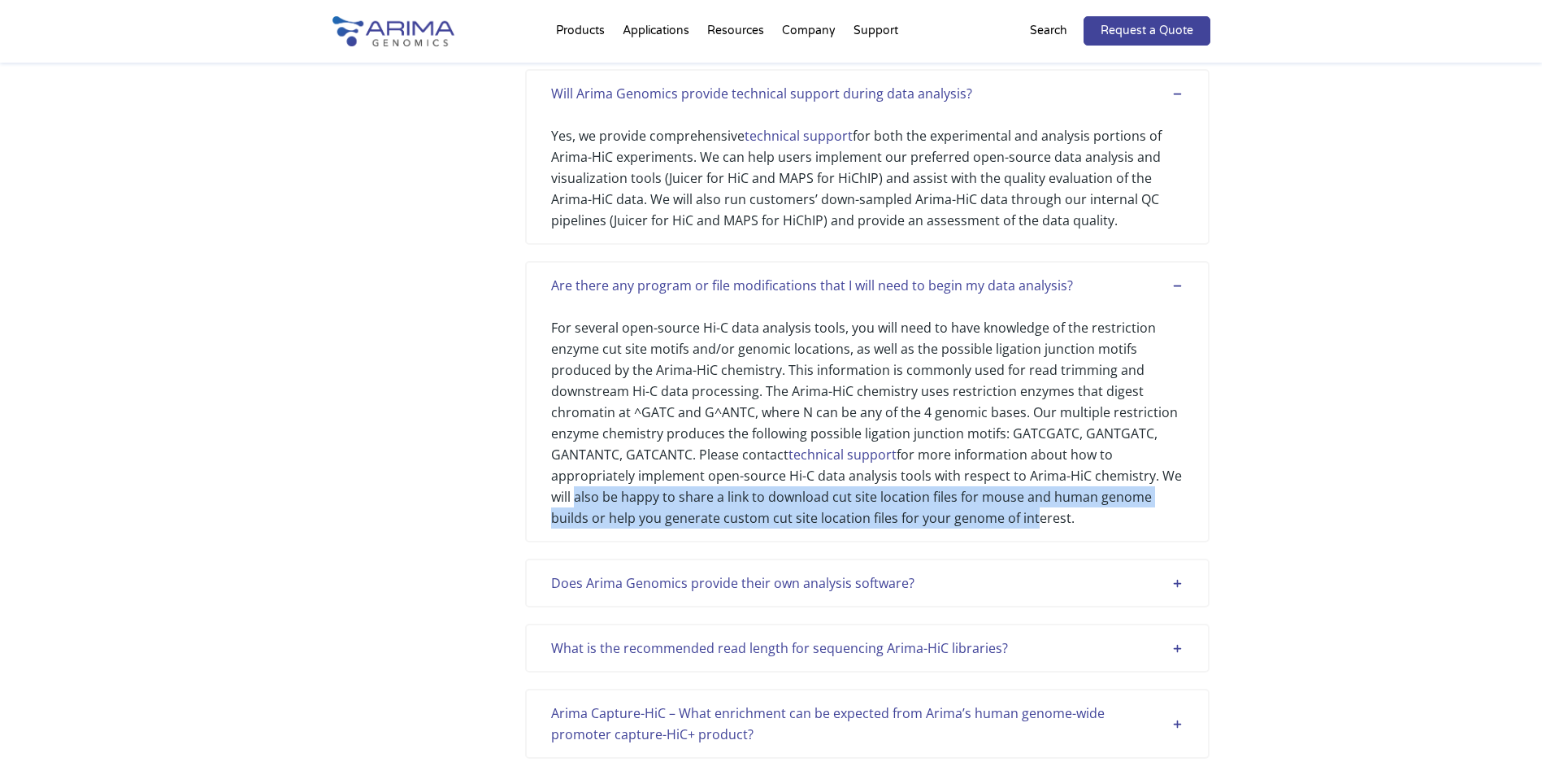
drag, startPoint x: 572, startPoint y: 518, endPoint x: 1027, endPoint y: 532, distance: 454.7
click at [1027, 528] on div "For several open-source Hi-C data analysis tools, you will need to have knowled…" at bounding box center [867, 412] width 633 height 233
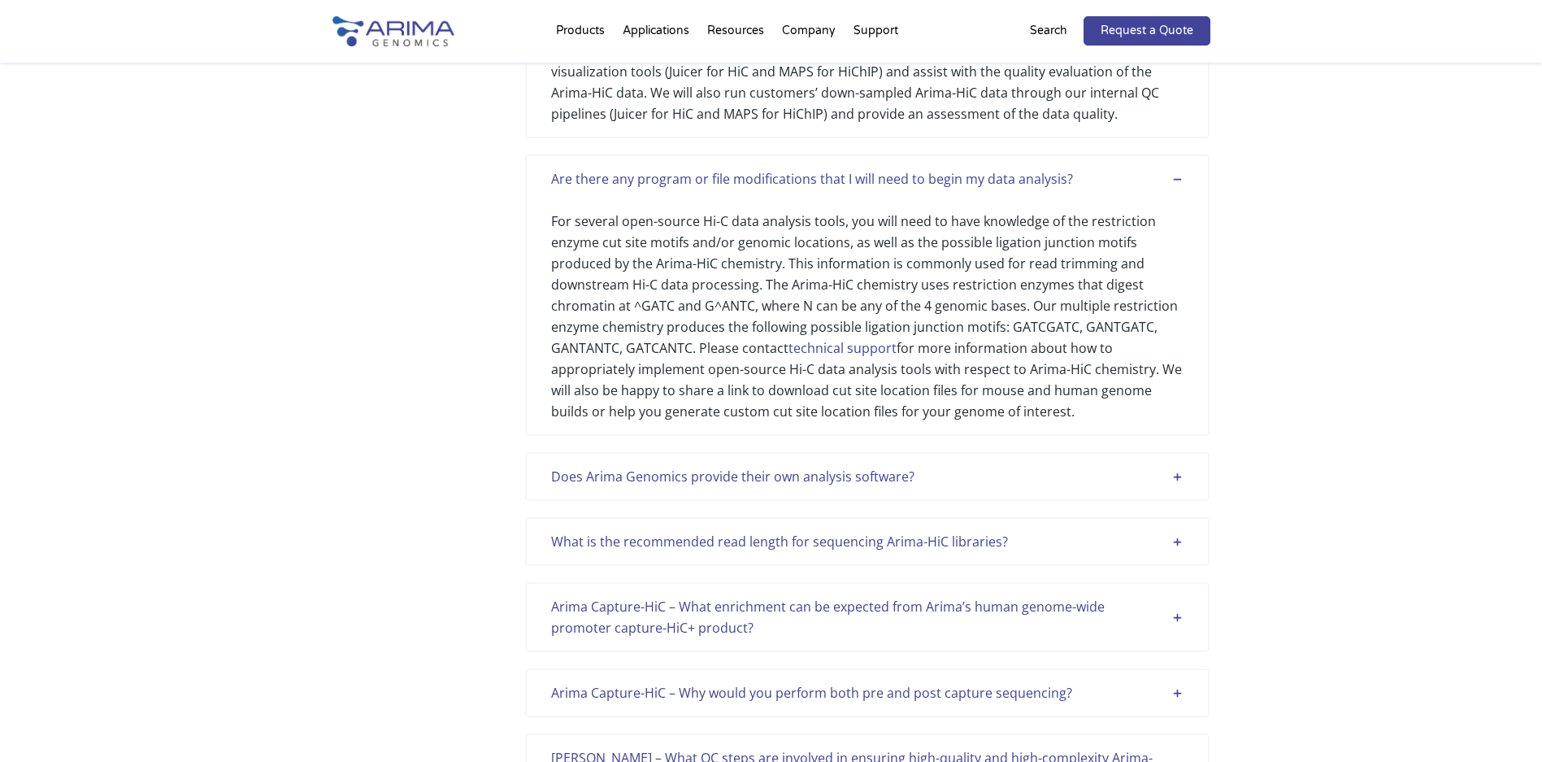
scroll to position [1707, 0]
click at [871, 353] on link "technical support" at bounding box center [843, 344] width 108 height 18
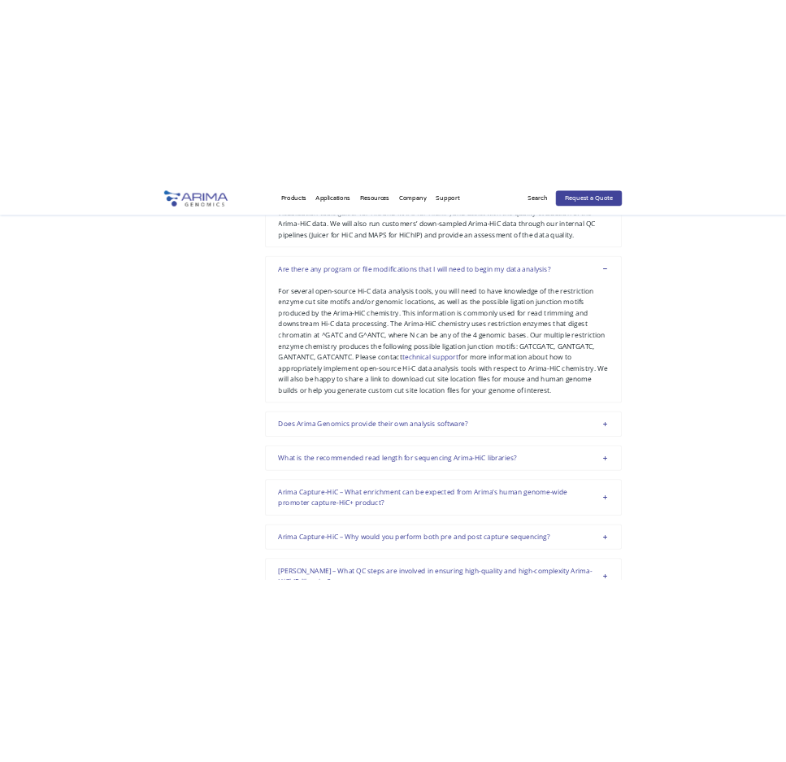
scroll to position [2157, 0]
